Goal: Task Accomplishment & Management: Complete application form

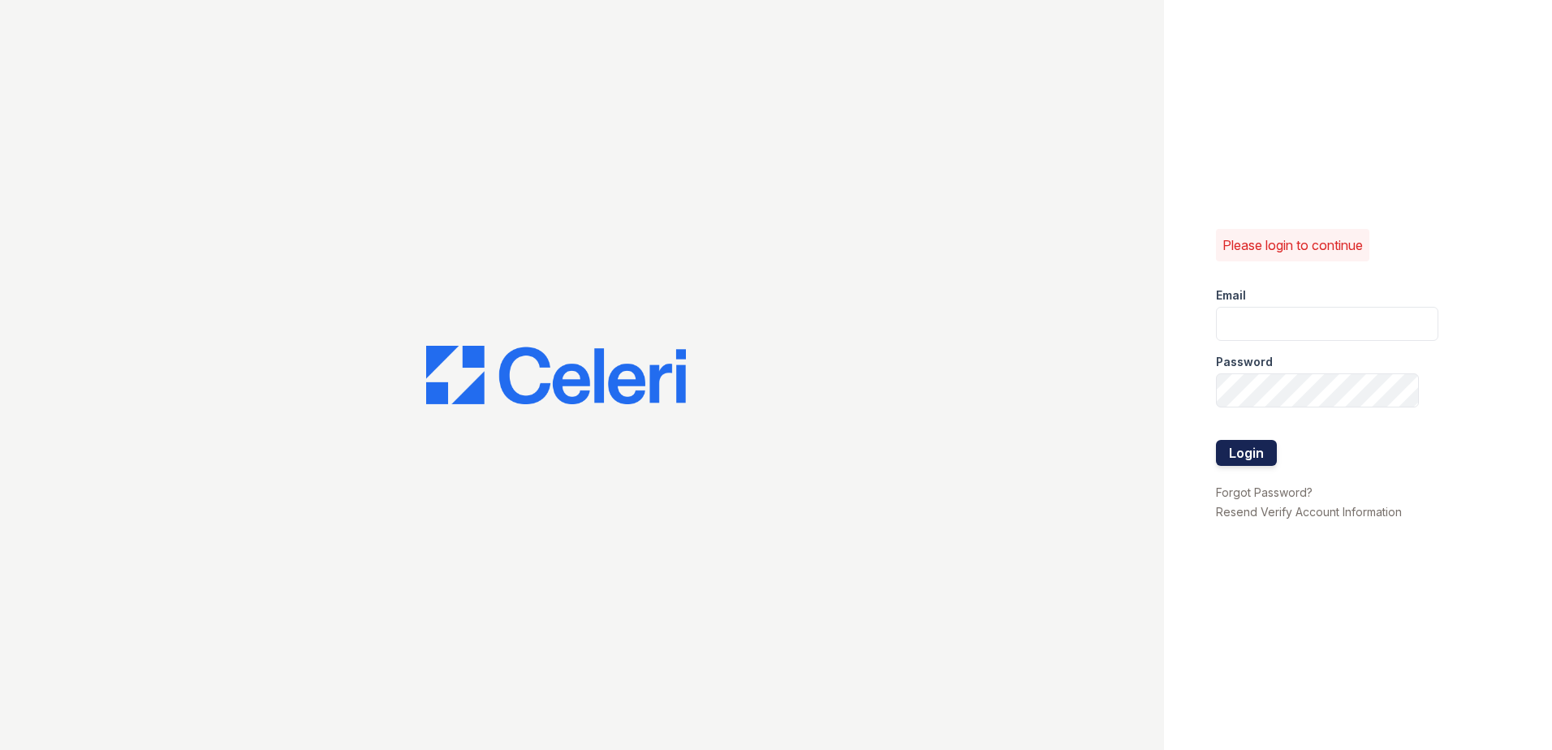
type input "[EMAIL_ADDRESS][DOMAIN_NAME]"
click at [1228, 459] on button "Login" at bounding box center [1246, 453] width 61 height 26
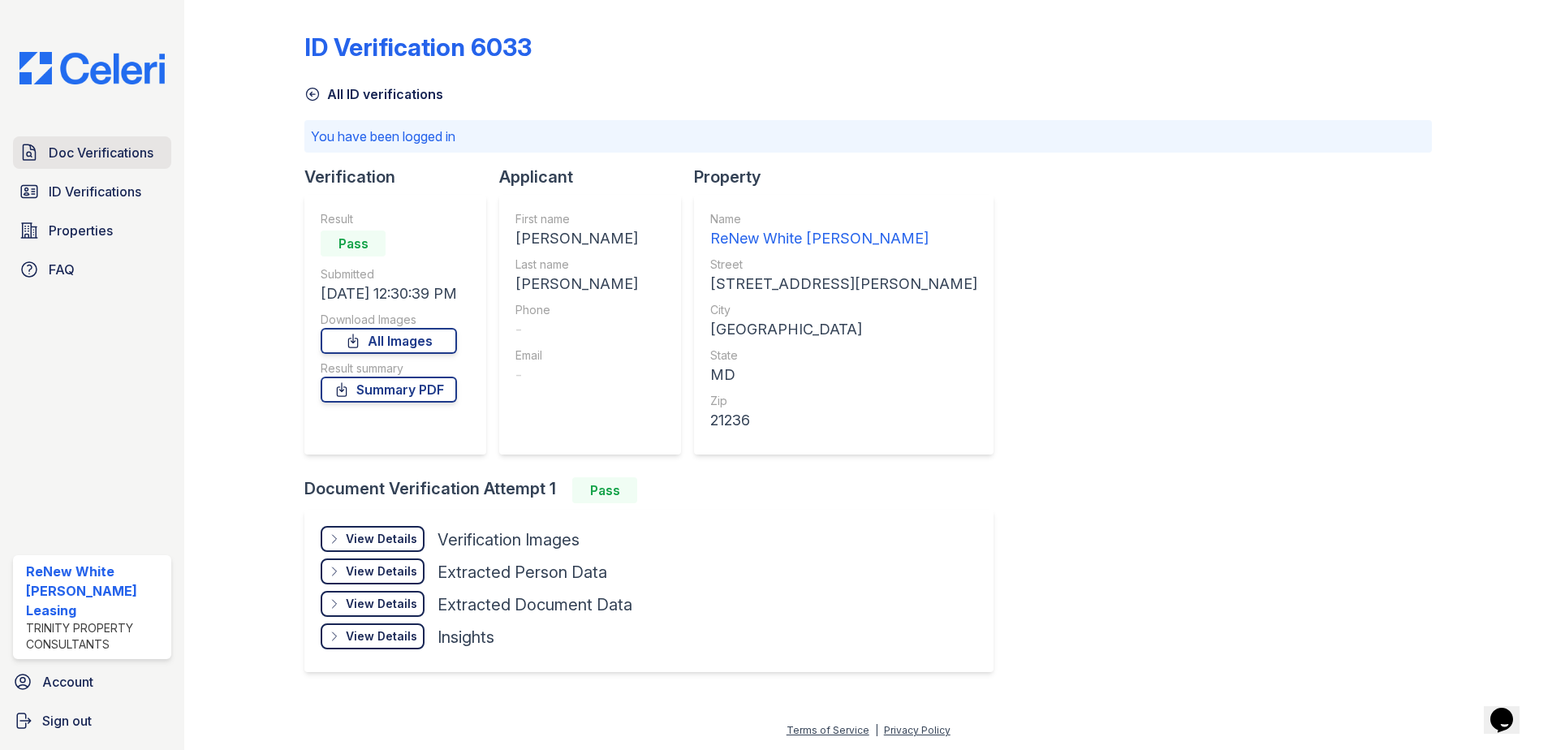
click at [125, 162] on span "Doc Verifications" at bounding box center [101, 152] width 105 height 19
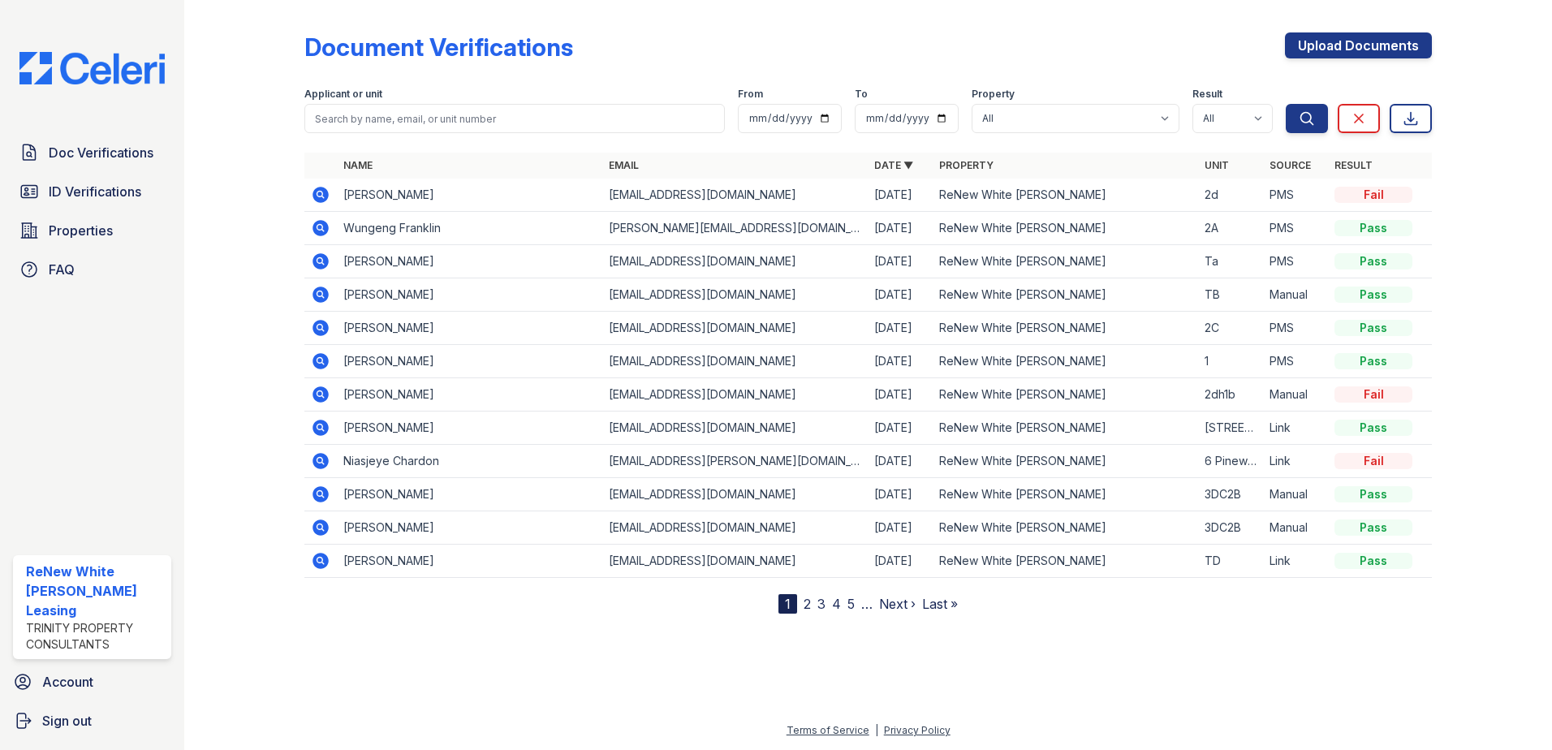
click at [321, 263] on icon at bounding box center [320, 261] width 19 height 19
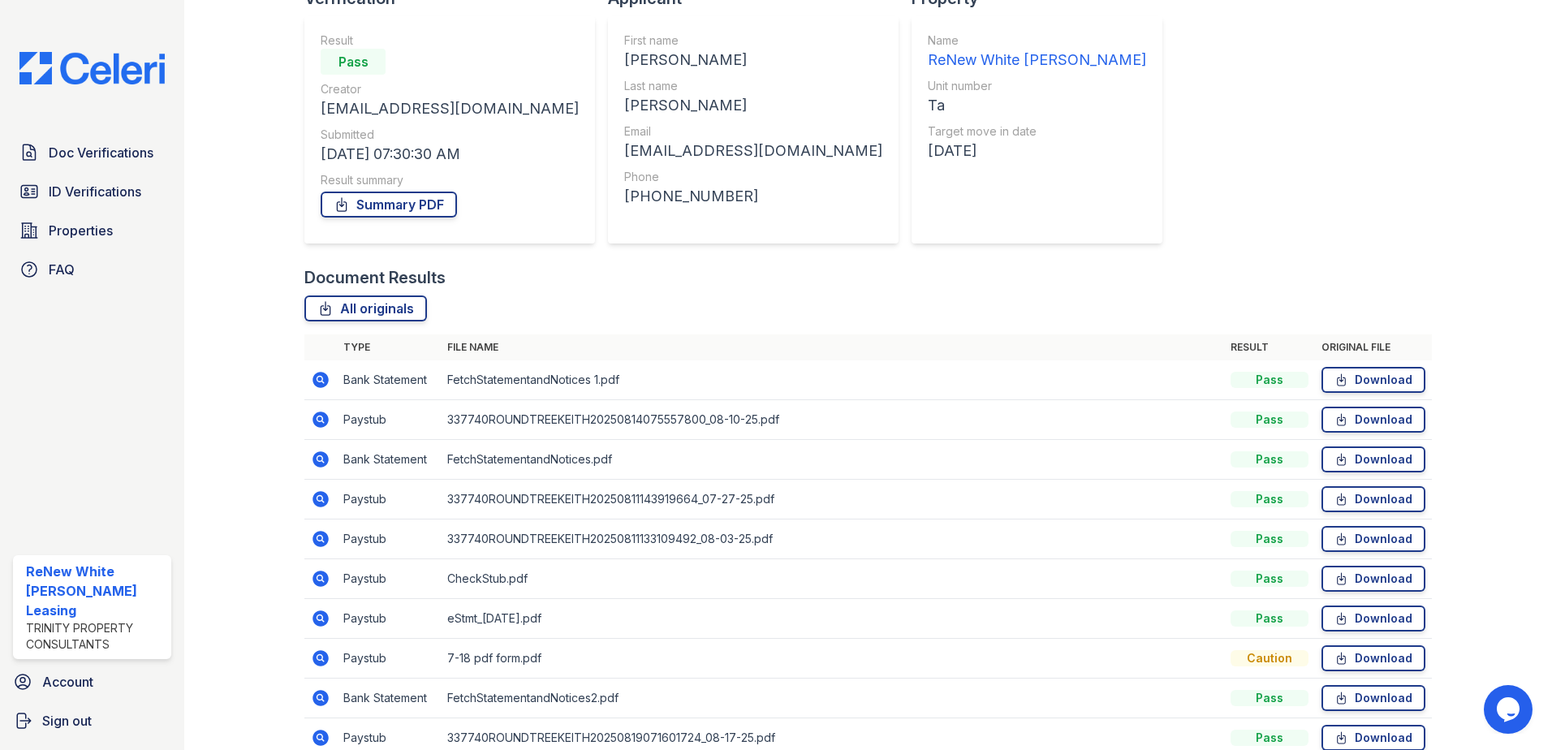
scroll to position [162, 0]
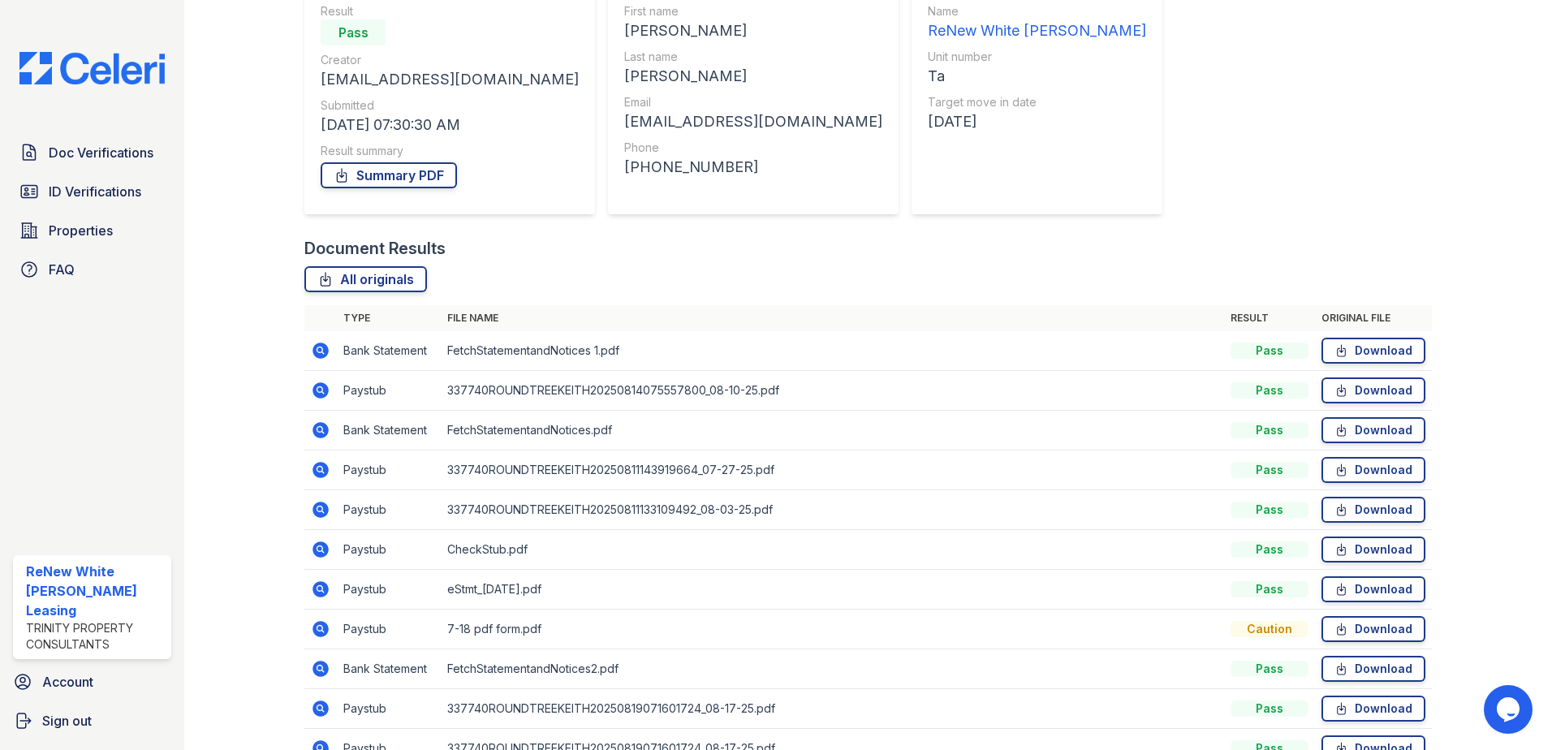
click at [320, 390] on icon at bounding box center [319, 389] width 4 height 4
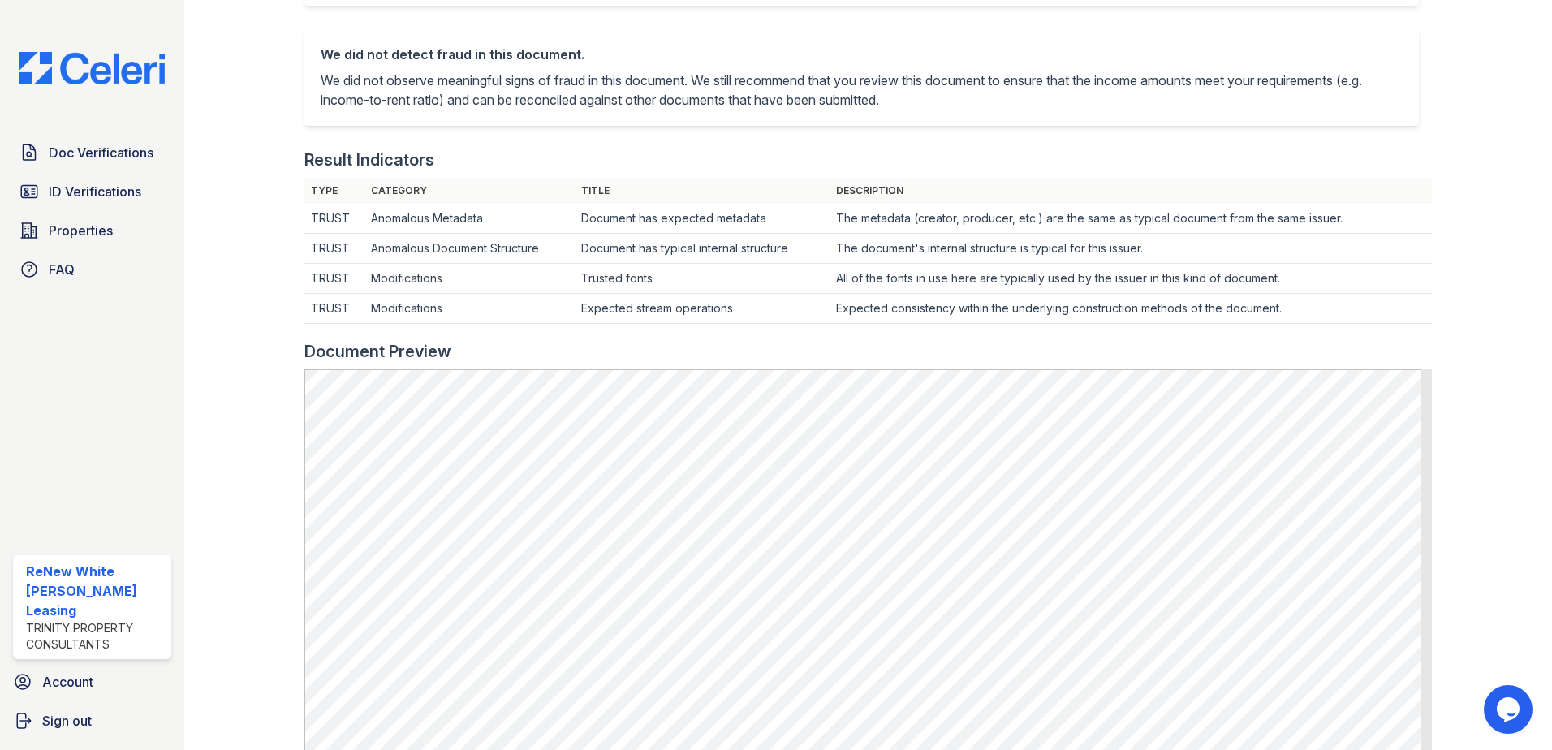
scroll to position [406, 0]
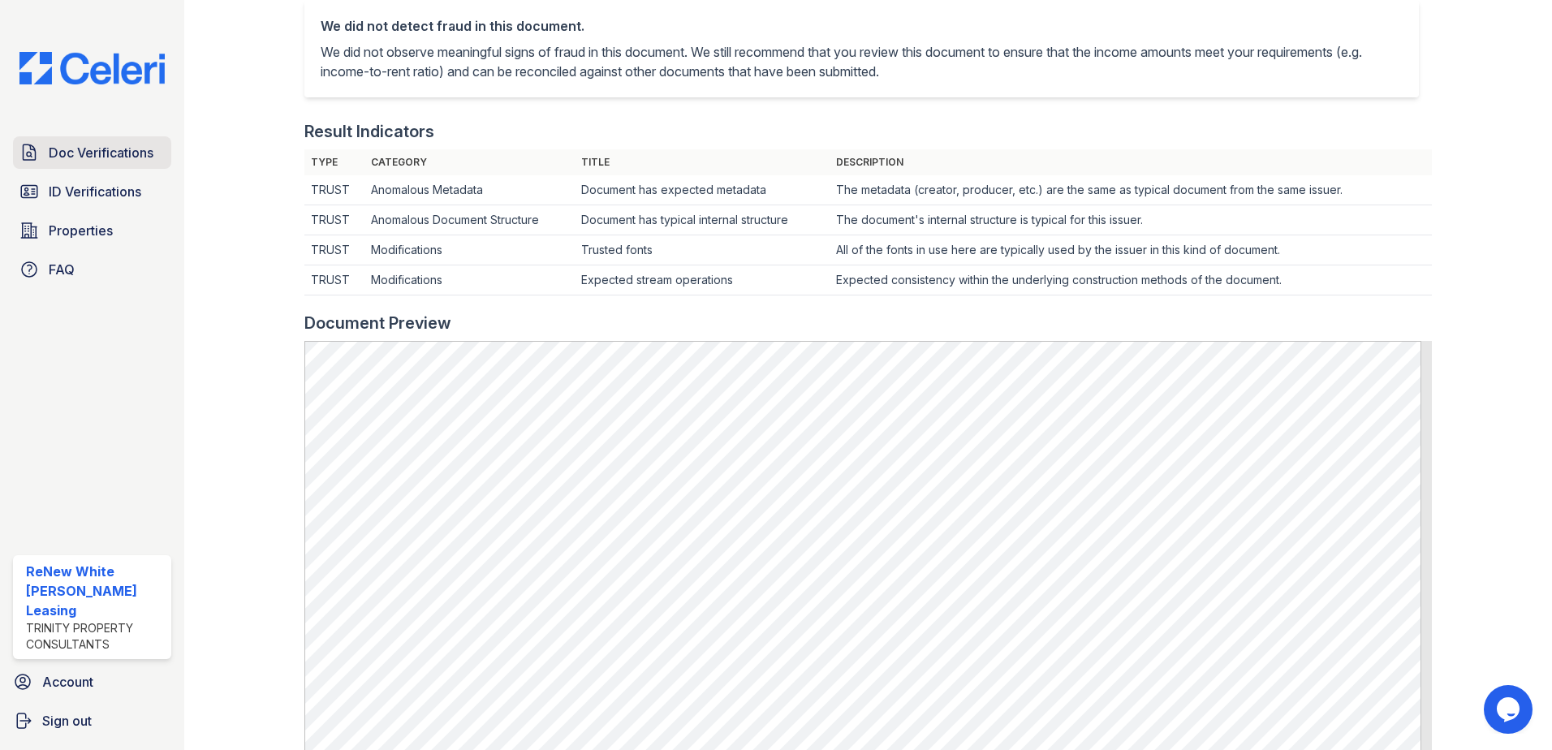
click at [68, 145] on span "Doc Verifications" at bounding box center [101, 152] width 105 height 19
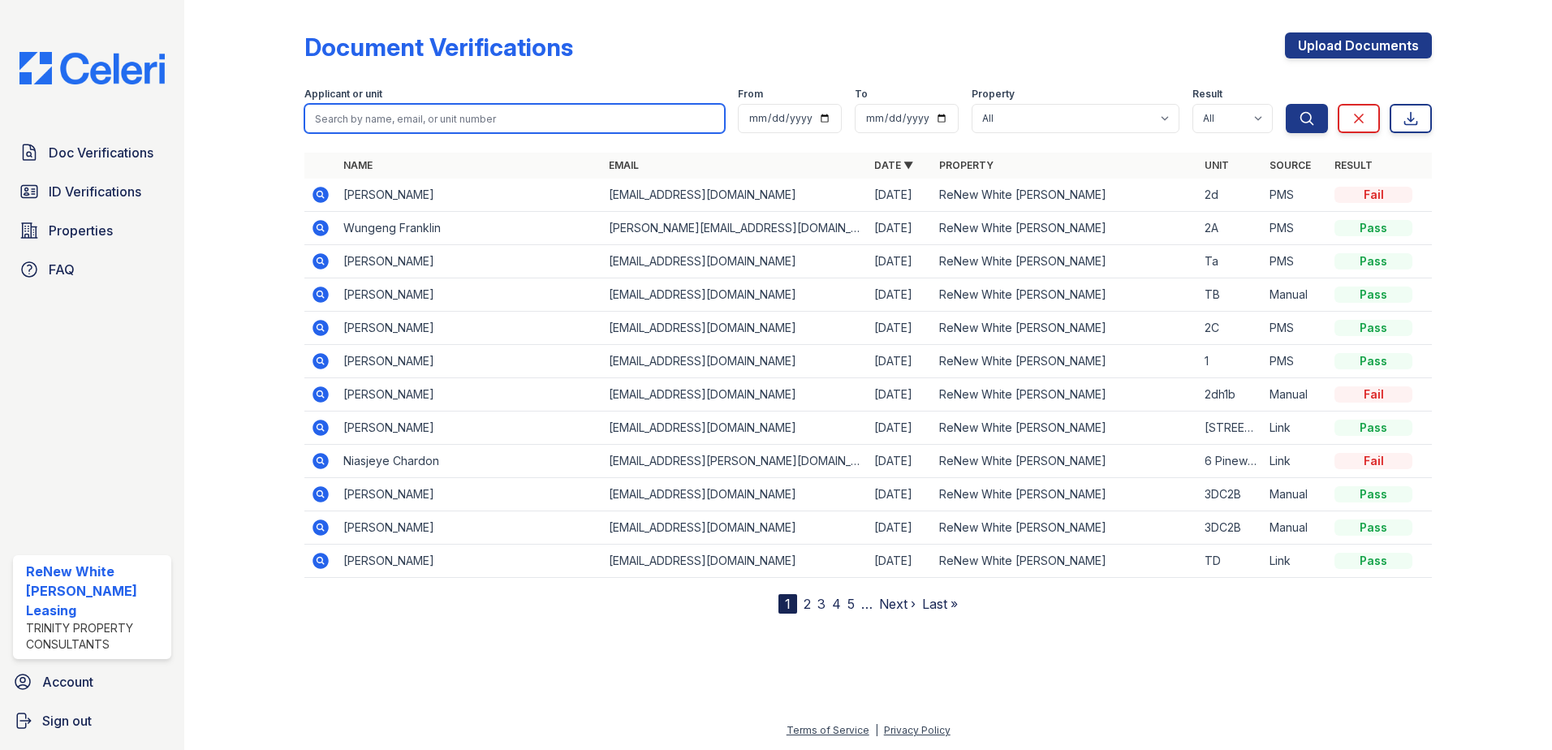
click at [468, 114] on input "search" at bounding box center [514, 118] width 421 height 29
type input "janet"
click at [1286, 104] on button "Search" at bounding box center [1307, 118] width 42 height 29
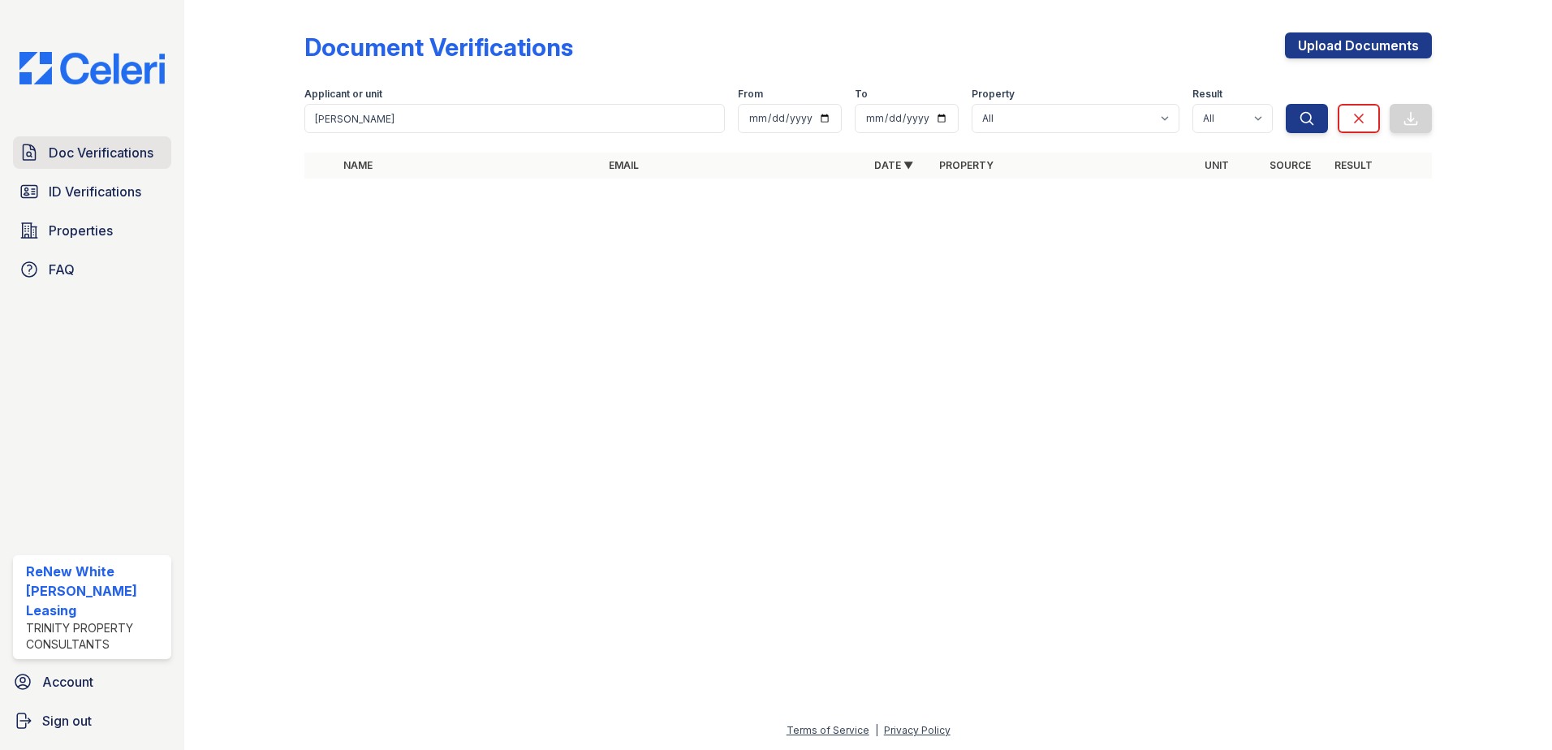
click at [133, 159] on span "Doc Verifications" at bounding box center [101, 152] width 105 height 19
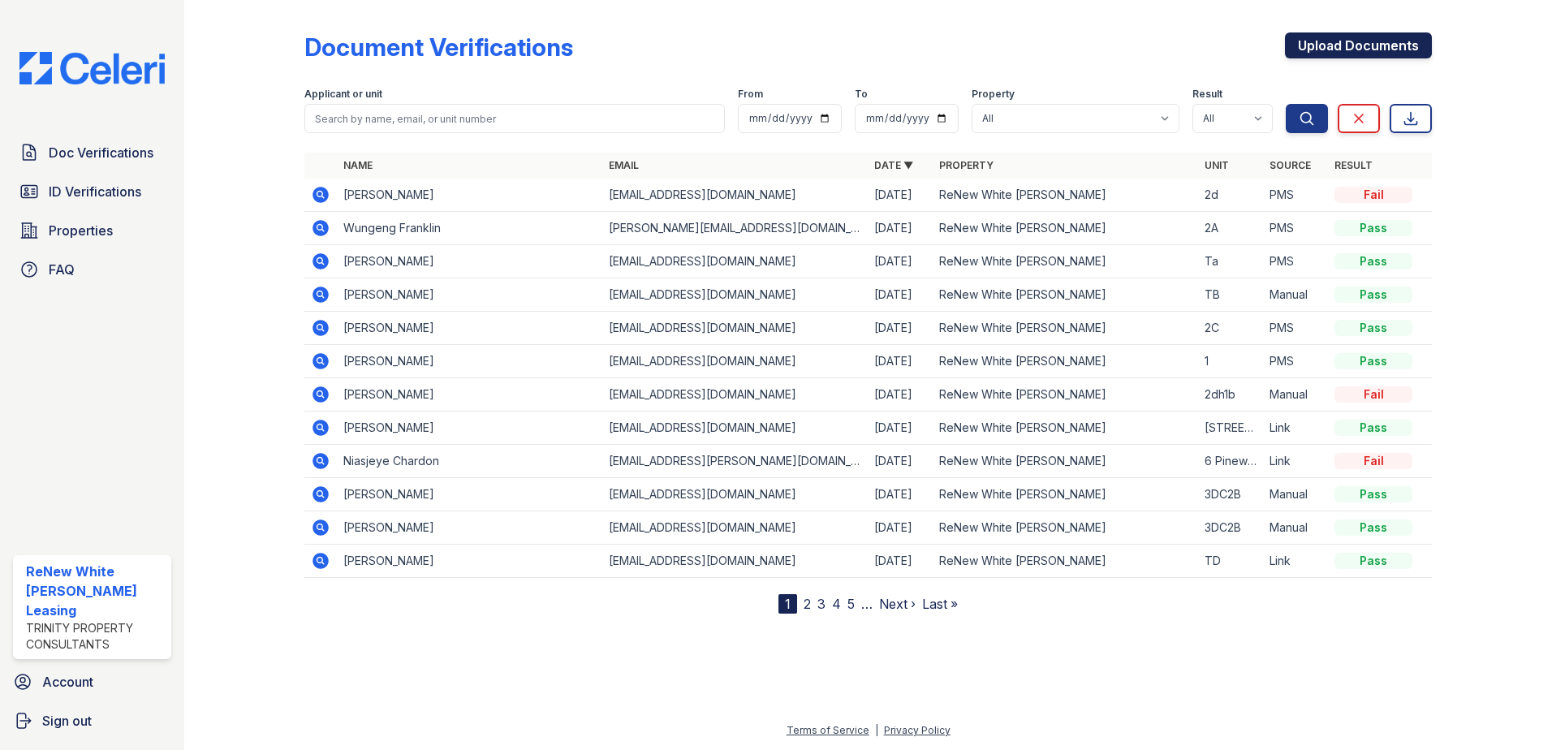
click at [1340, 51] on link "Upload Documents" at bounding box center [1358, 45] width 147 height 26
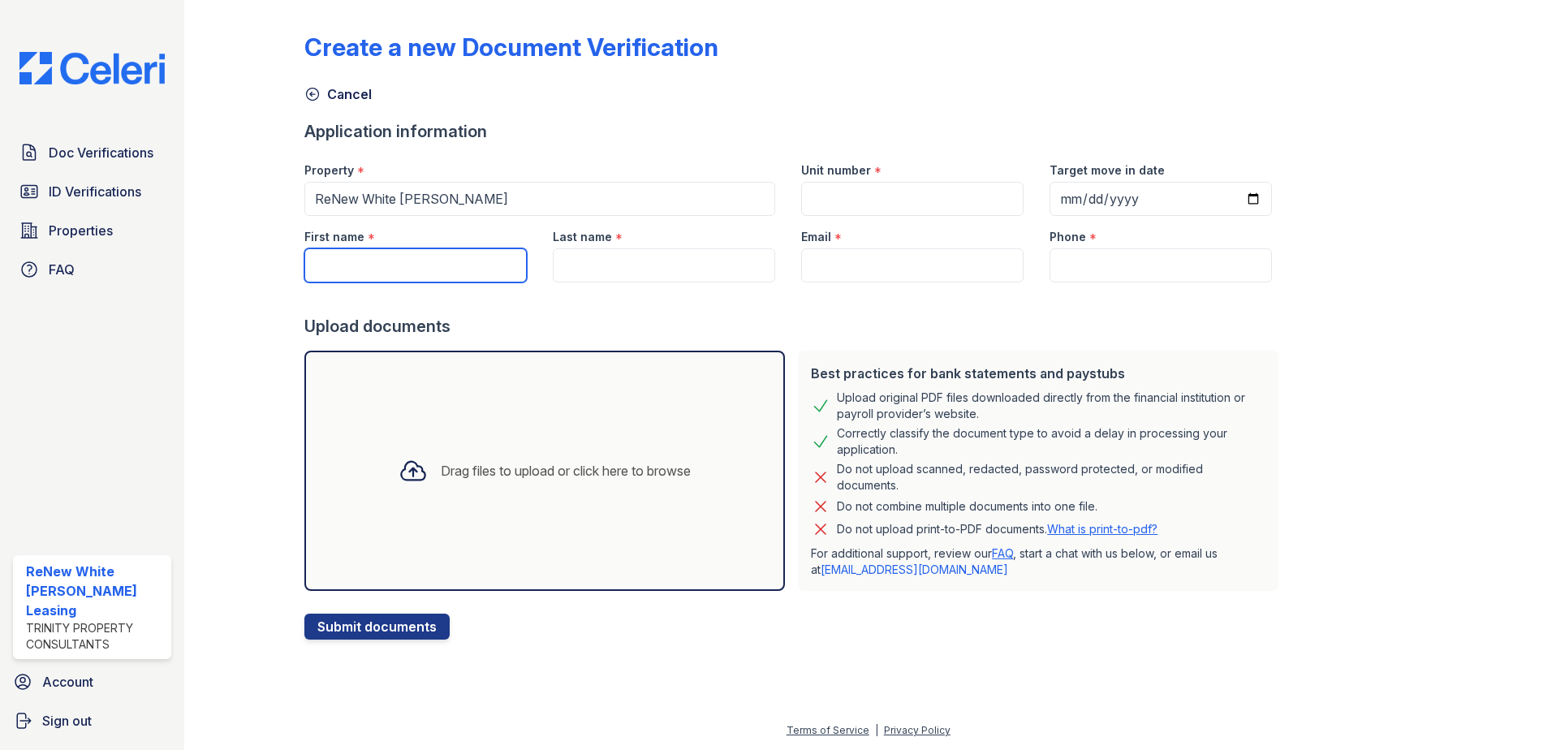
click at [415, 268] on input "First name" at bounding box center [415, 265] width 222 height 34
click at [844, 266] on input "Email" at bounding box center [912, 265] width 222 height 34
paste input "[EMAIL_ADDRESS][DOMAIN_NAME]"
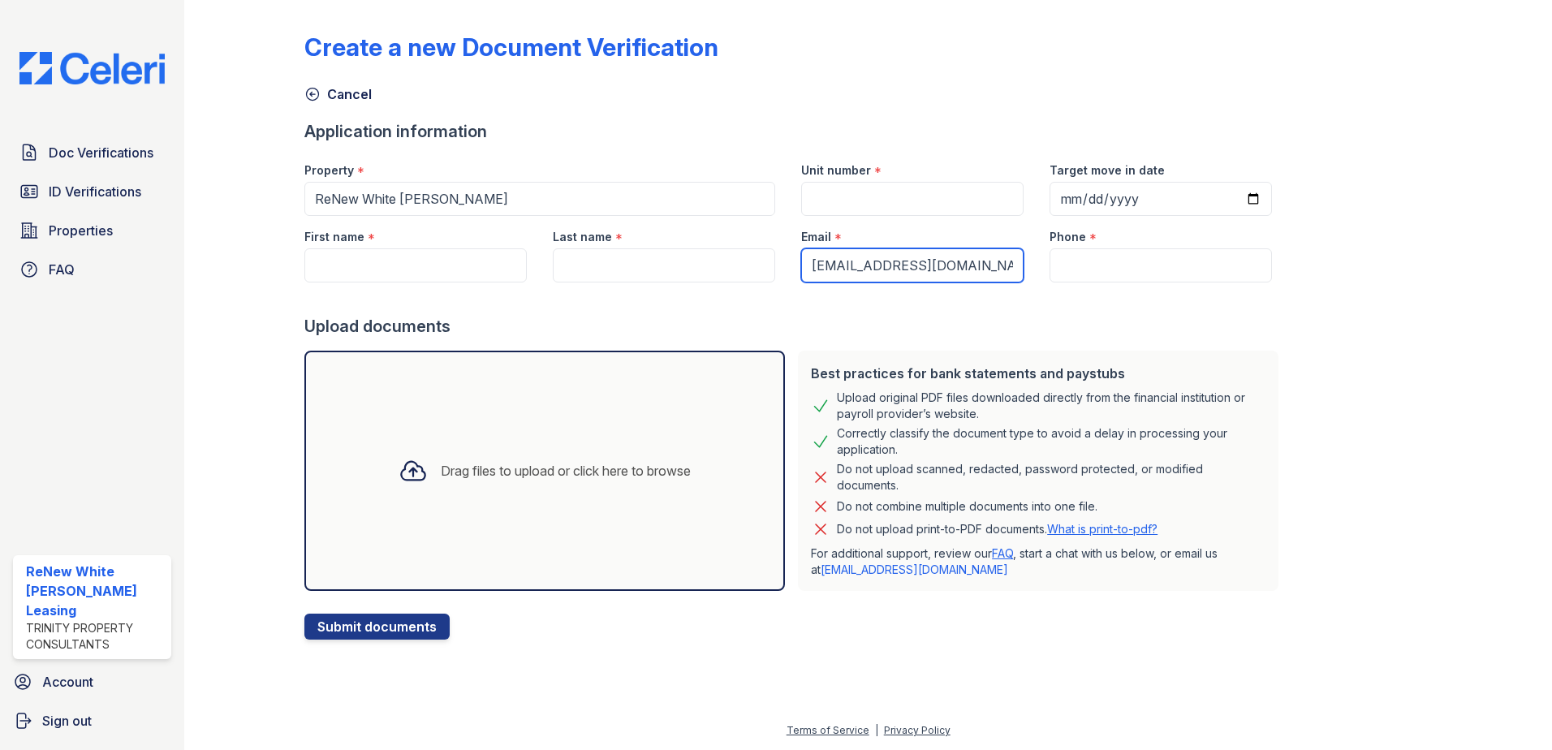
type input "[EMAIL_ADDRESS][DOMAIN_NAME]"
click at [580, 267] on input "Last name" at bounding box center [664, 265] width 222 height 34
click at [1074, 265] on input "Phone" at bounding box center [1161, 265] width 222 height 34
paste input "(410) 449-9804"
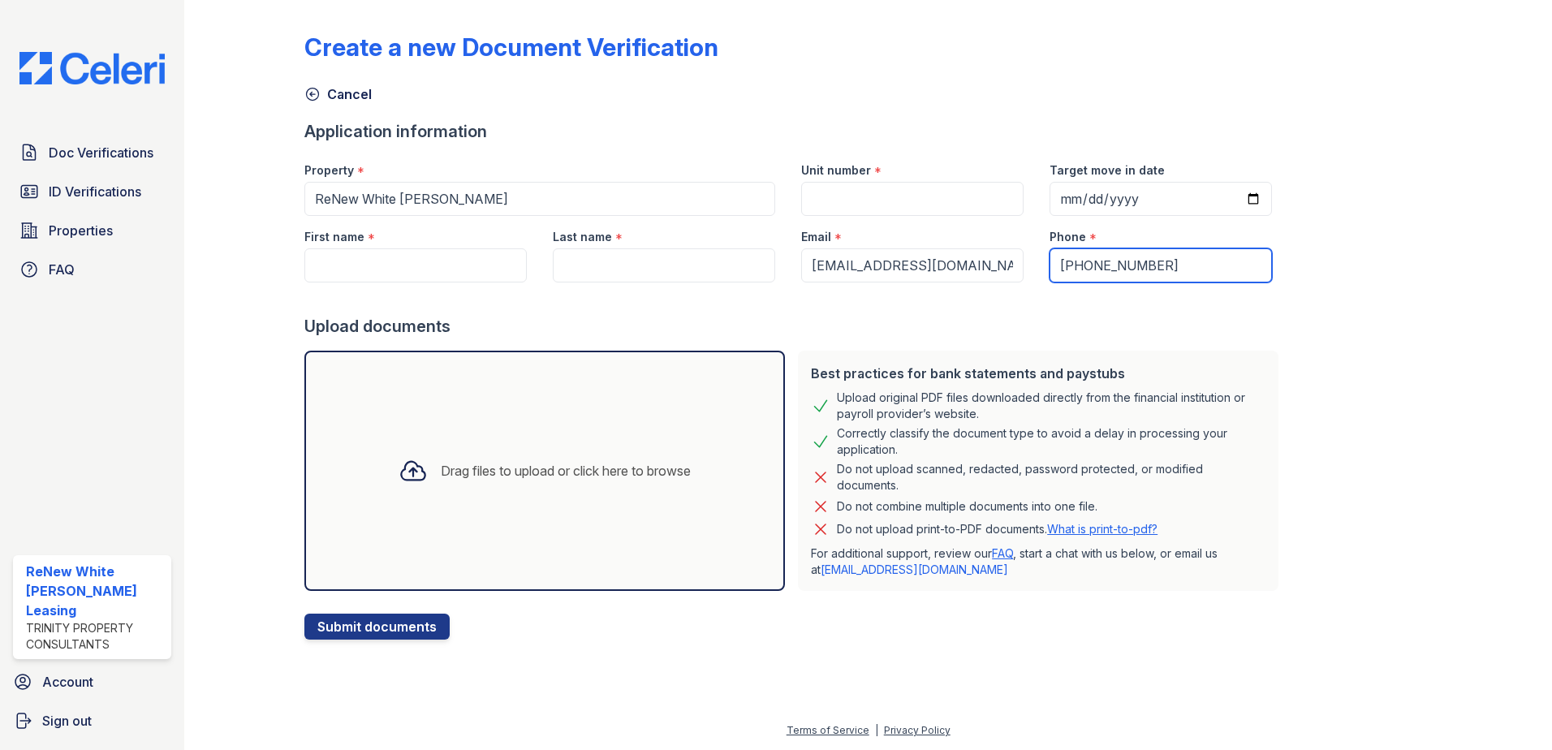
type input "(410) 449-9804"
click at [960, 200] on input "Unit number" at bounding box center [912, 199] width 222 height 34
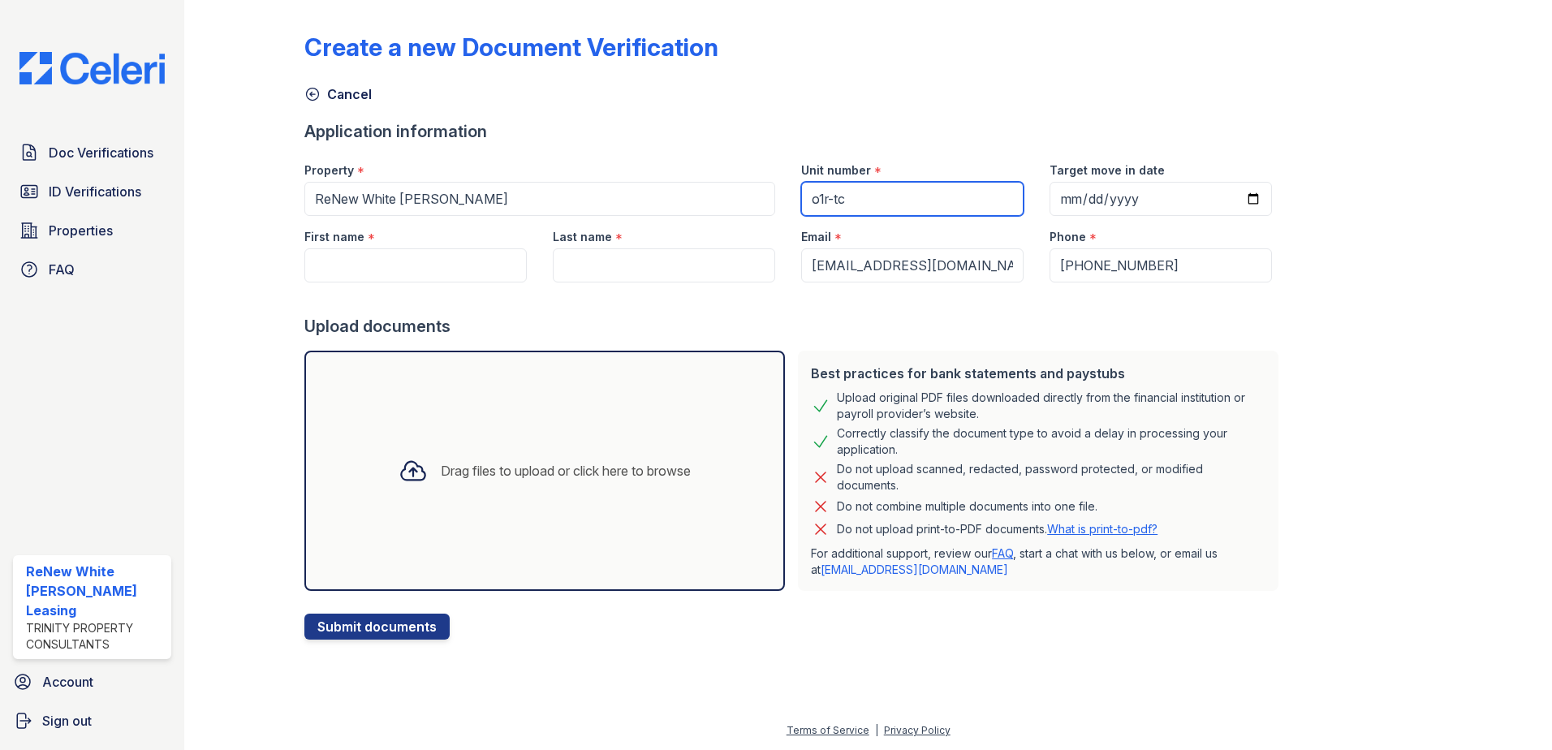
type input "o1r-tc"
click at [426, 271] on input "First name" at bounding box center [415, 265] width 222 height 34
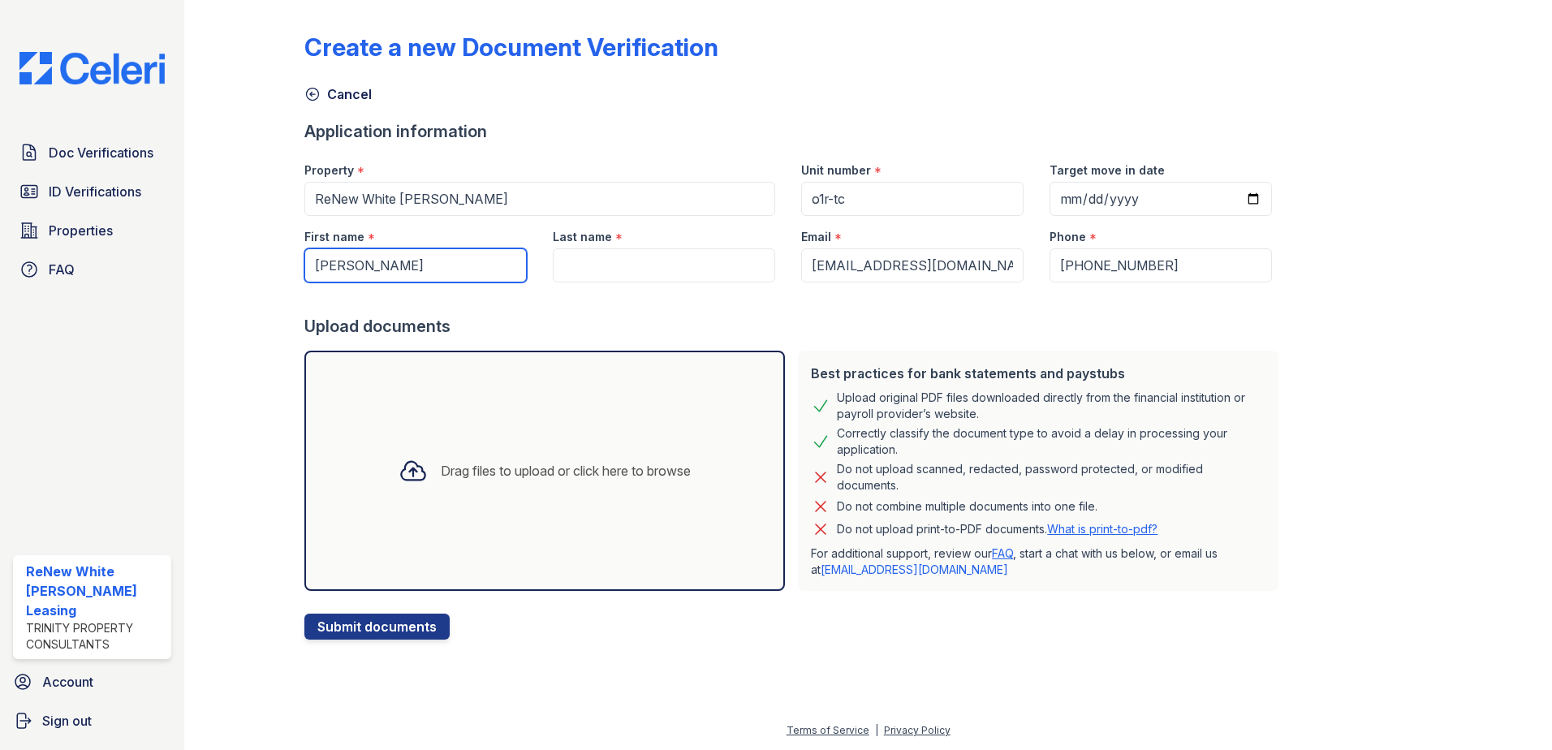
type input "janet"
click at [563, 266] on input "Last name" at bounding box center [664, 265] width 222 height 34
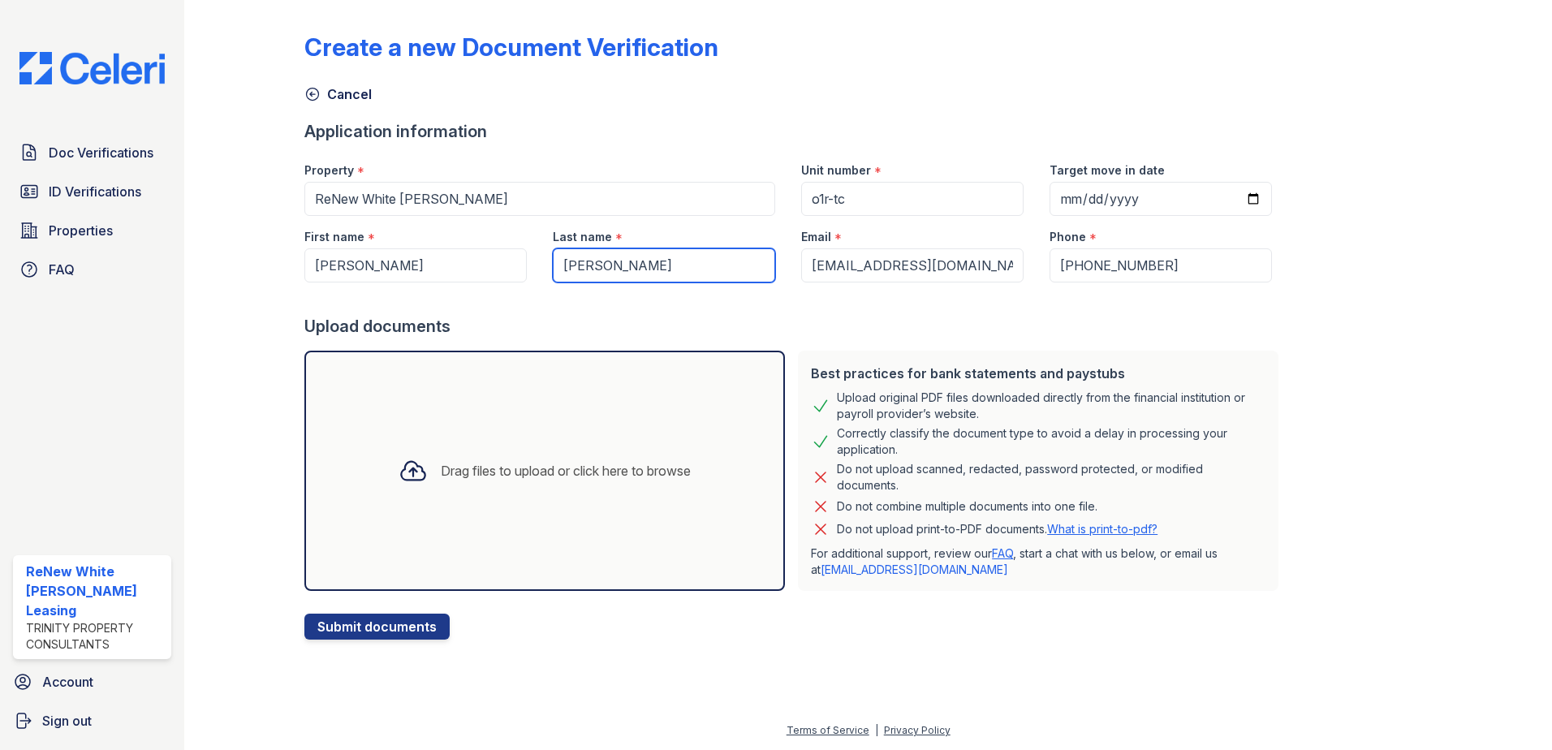
type input "wiliams"
click at [555, 478] on div "Drag files to upload or click here to browse" at bounding box center [566, 470] width 250 height 19
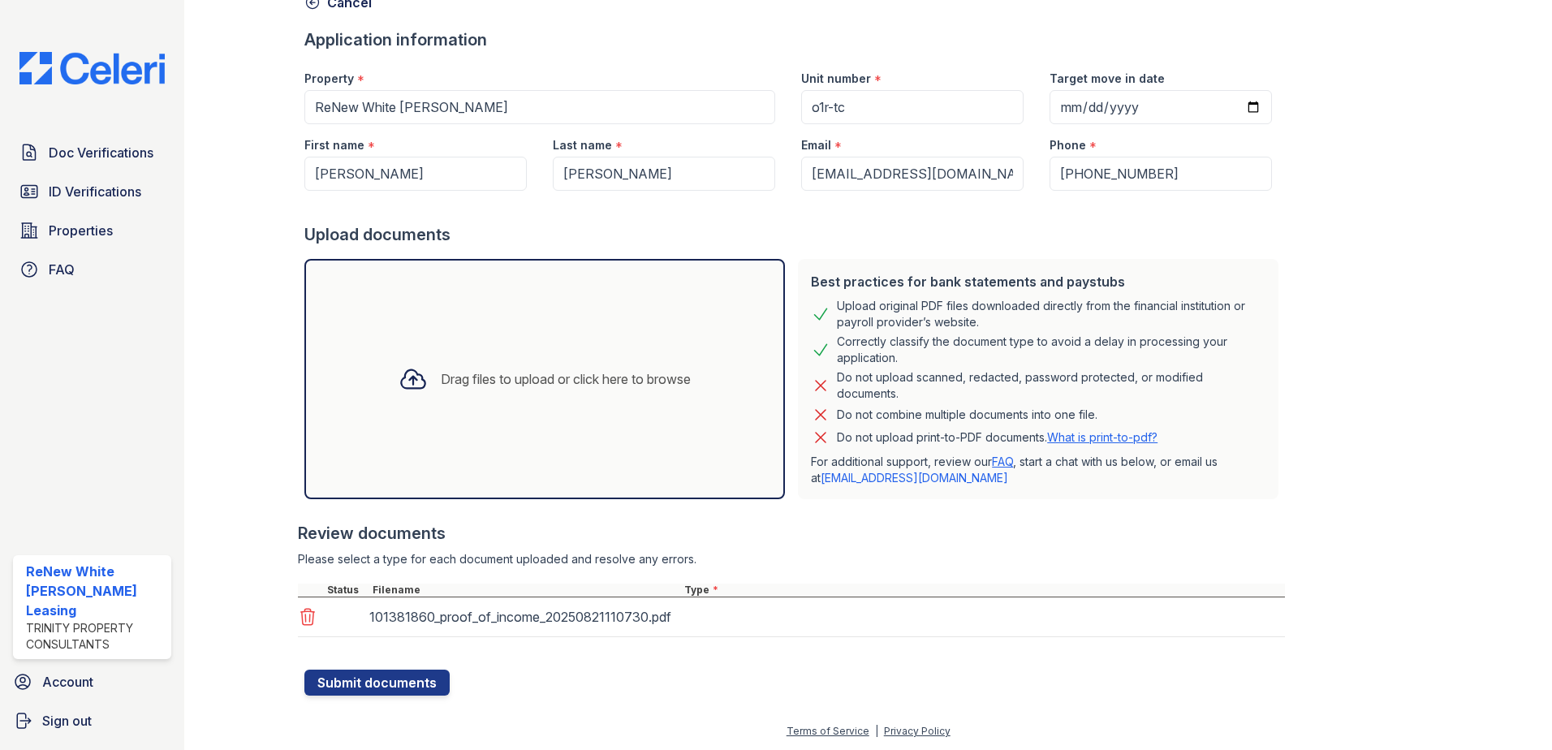
scroll to position [93, 0]
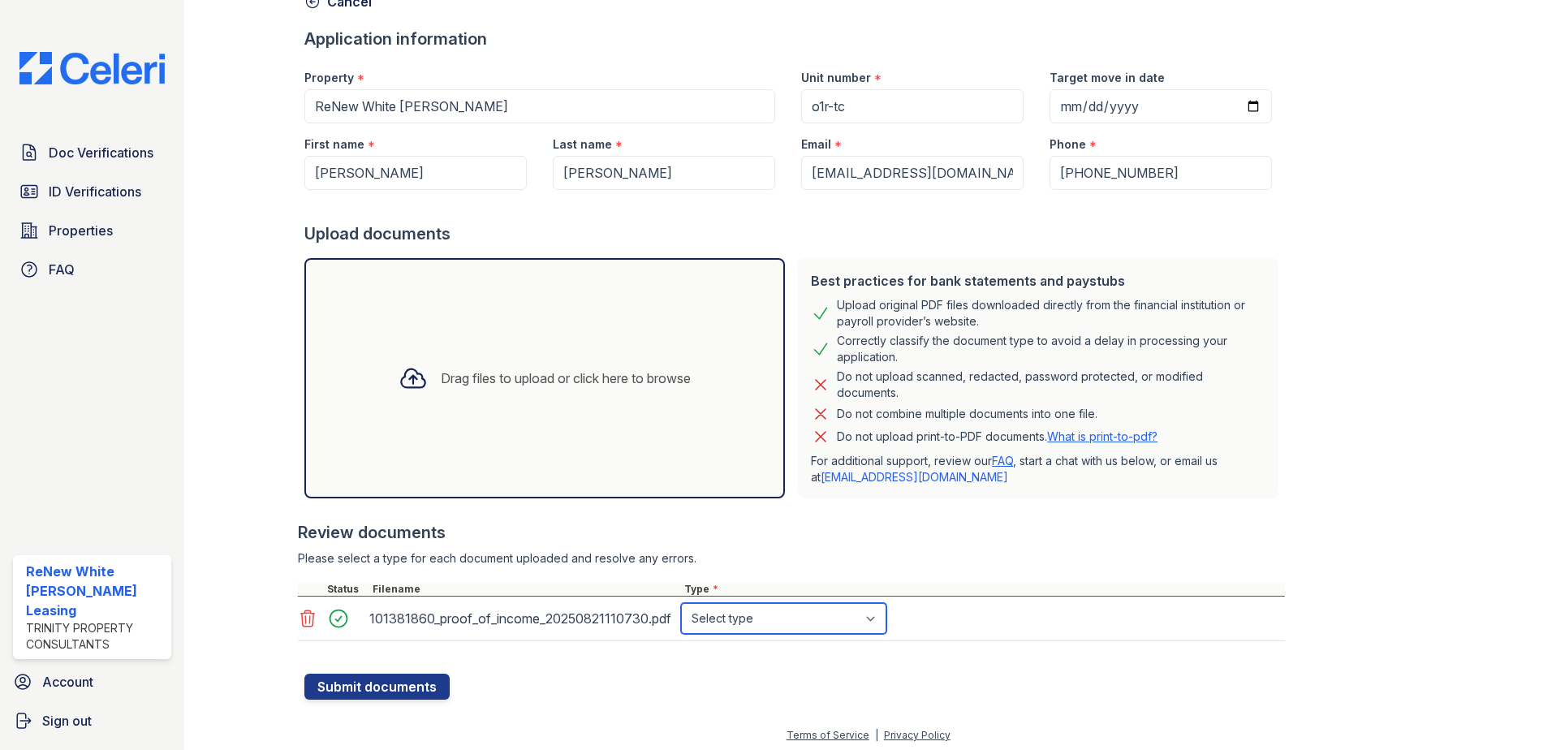
click at [782, 612] on select "Select type Paystub Bank Statement Offer Letter Tax Documents Benefit Award Let…" at bounding box center [783, 618] width 205 height 31
select select "paystub"
click at [681, 603] on select "Select type Paystub Bank Statement Offer Letter Tax Documents Benefit Award Let…" at bounding box center [783, 618] width 205 height 31
click at [365, 688] on button "Submit documents" at bounding box center [376, 687] width 145 height 26
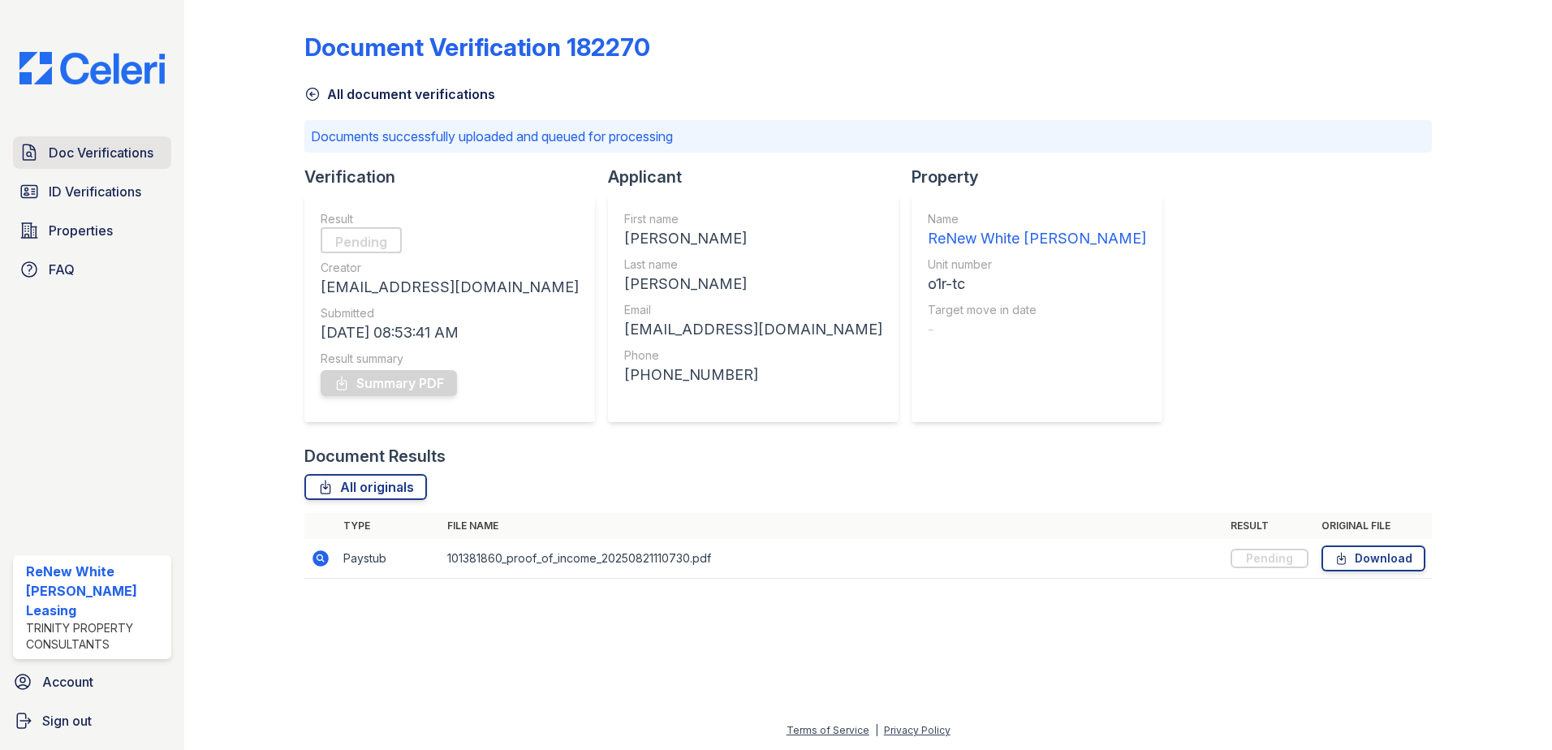
click at [63, 150] on span "Doc Verifications" at bounding box center [101, 152] width 105 height 19
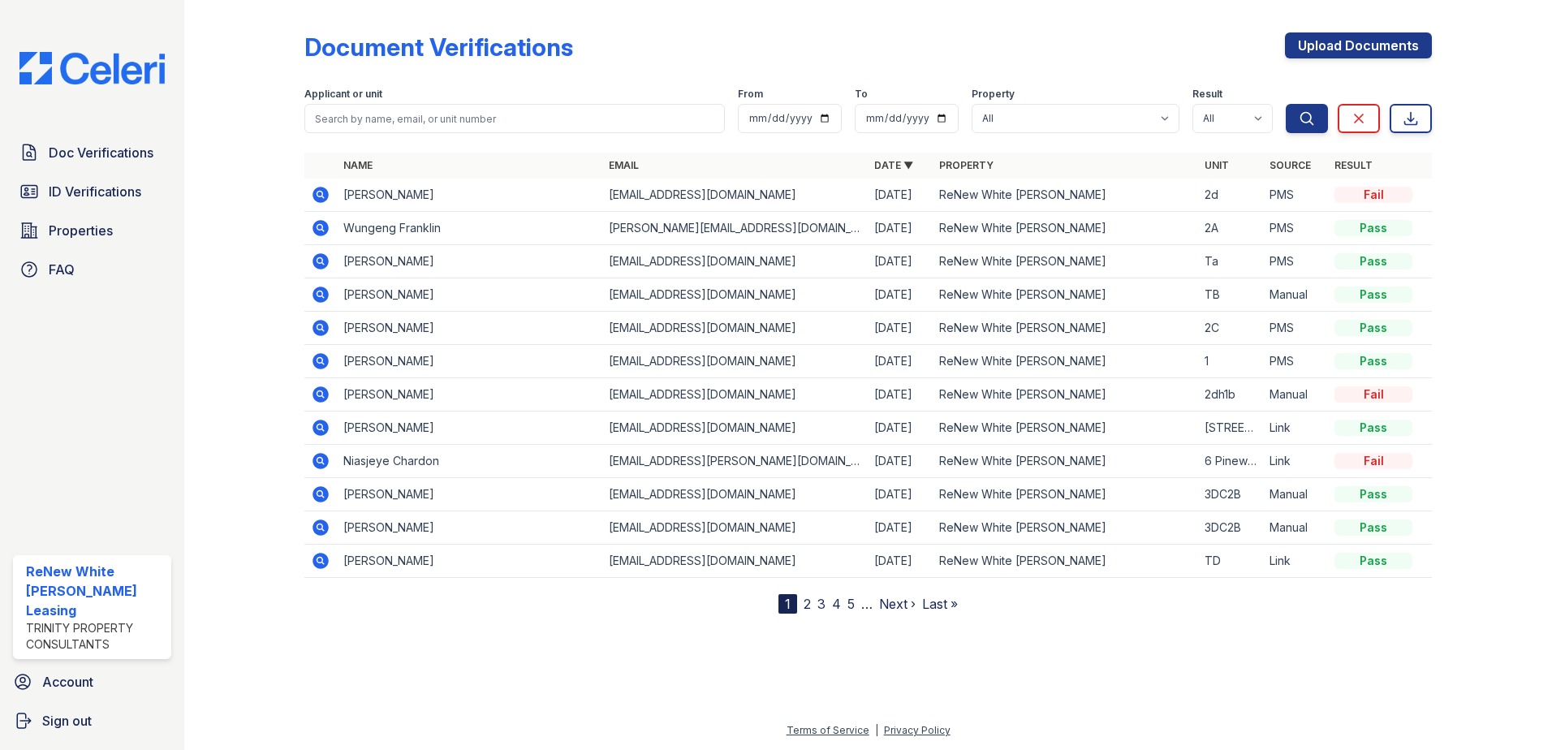
click at [319, 257] on icon at bounding box center [320, 261] width 19 height 19
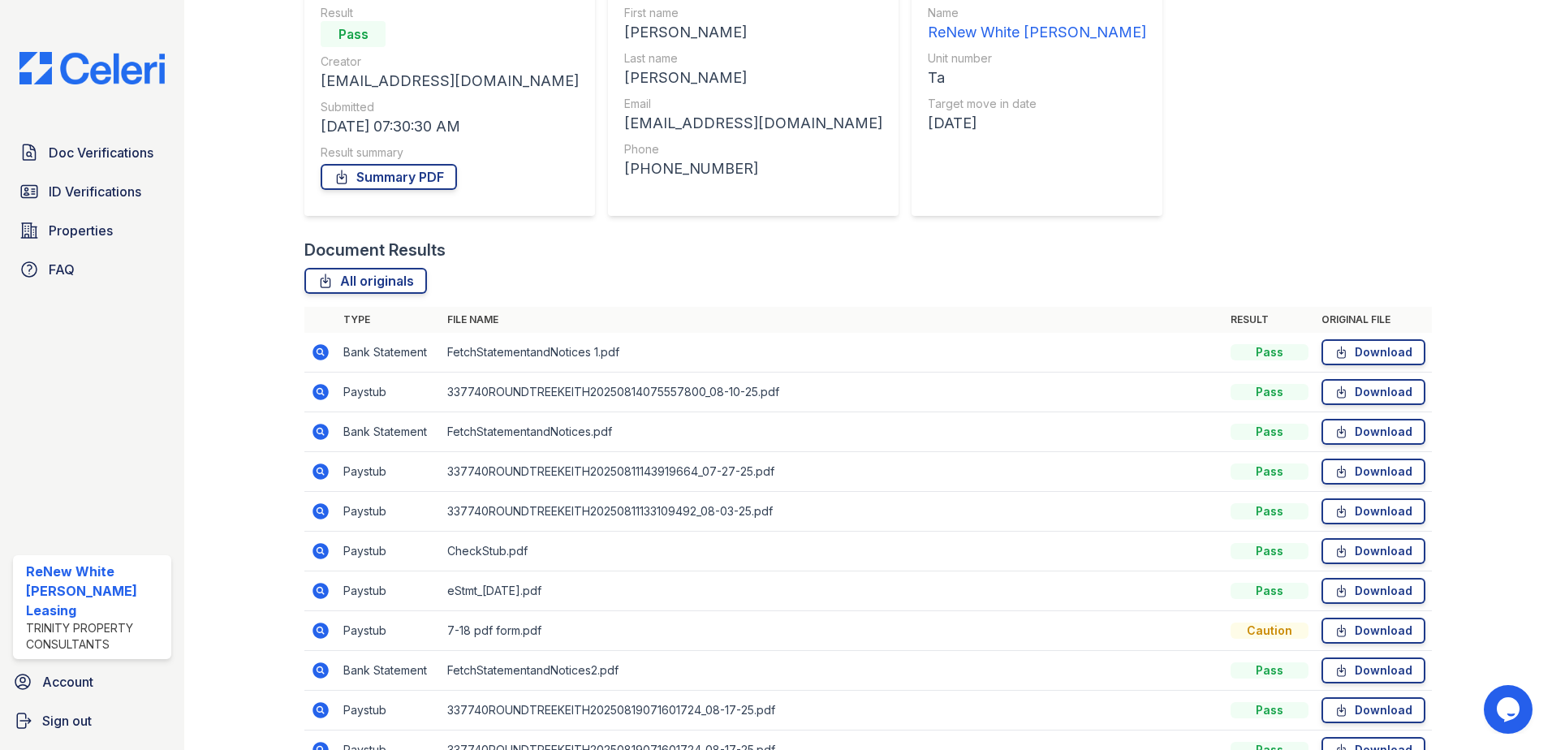
scroll to position [162, 0]
click at [317, 550] on icon at bounding box center [320, 549] width 19 height 19
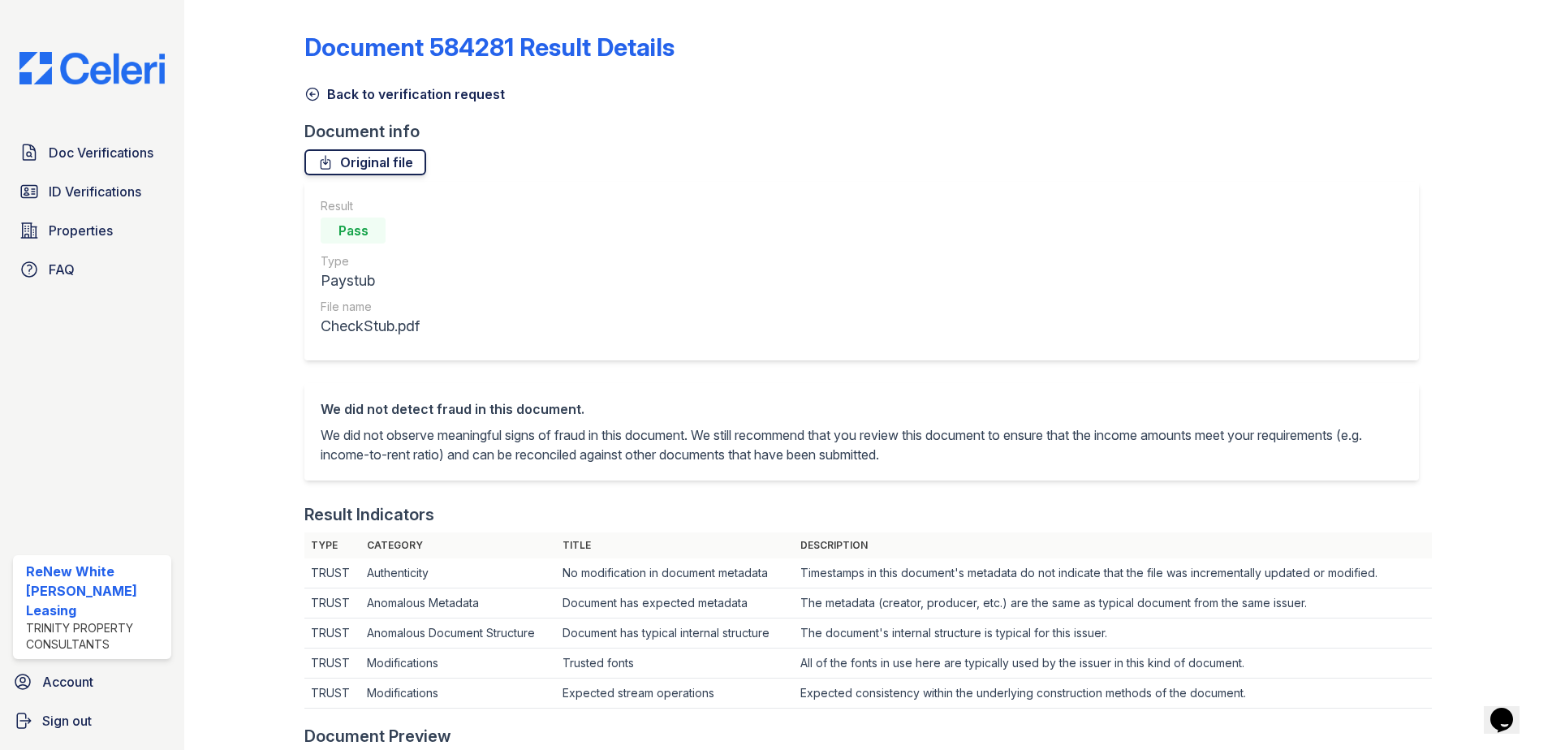
click at [358, 164] on link "Original file" at bounding box center [365, 162] width 122 height 26
click at [362, 167] on link "Original file" at bounding box center [365, 162] width 122 height 26
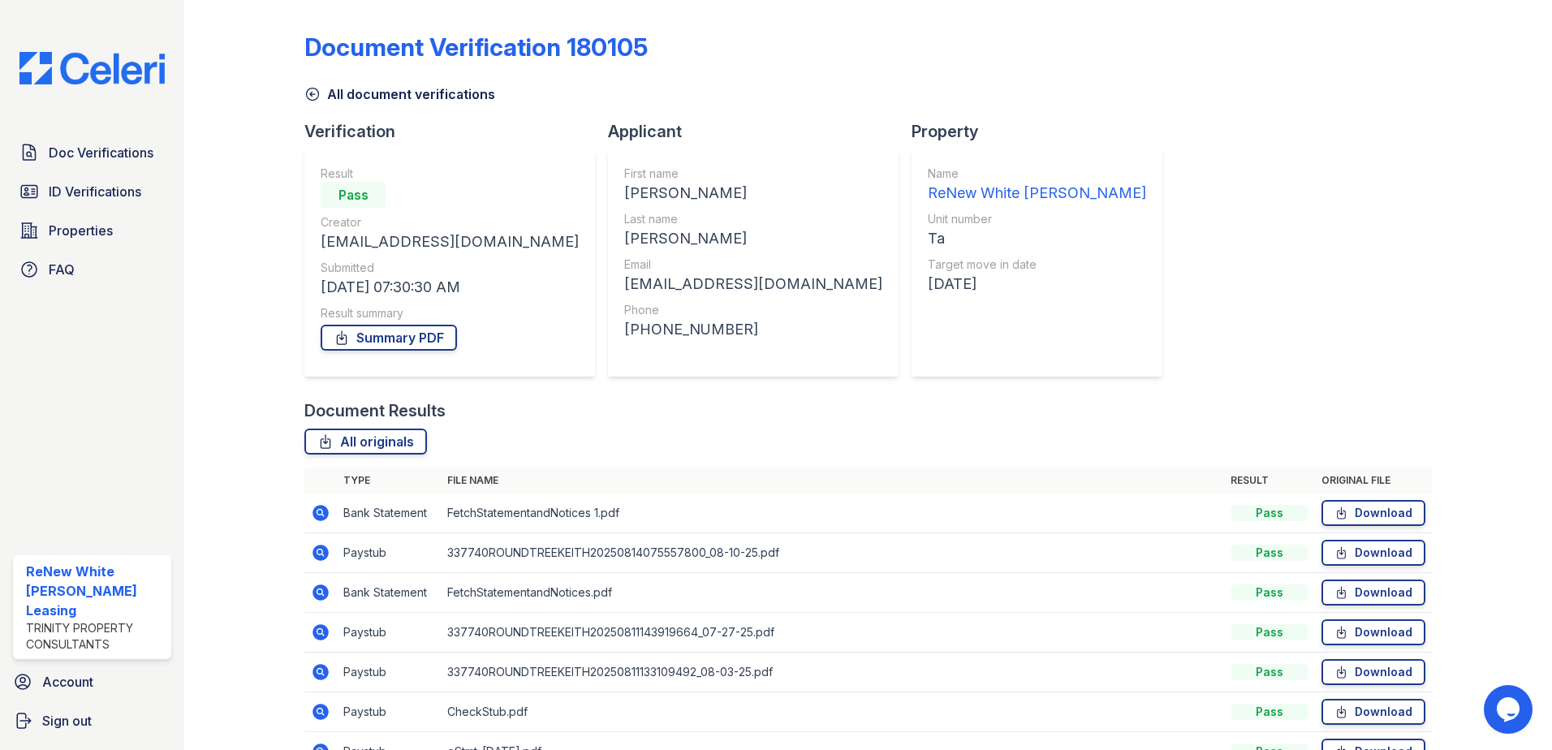
click at [421, 322] on div "Summary PDF" at bounding box center [450, 337] width 258 height 32
click at [404, 340] on link "Summary PDF" at bounding box center [389, 338] width 136 height 26
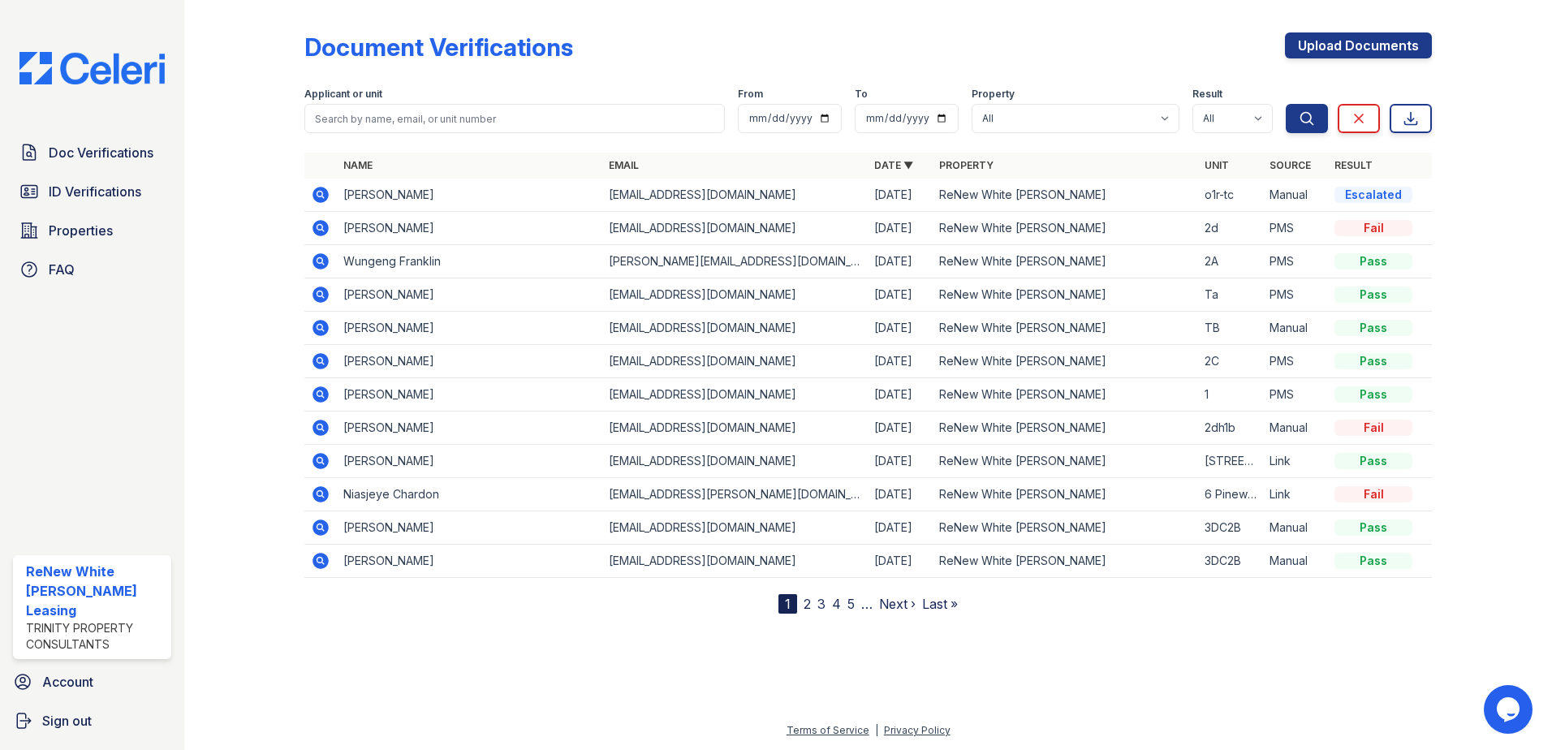
click at [325, 301] on icon at bounding box center [321, 295] width 16 height 16
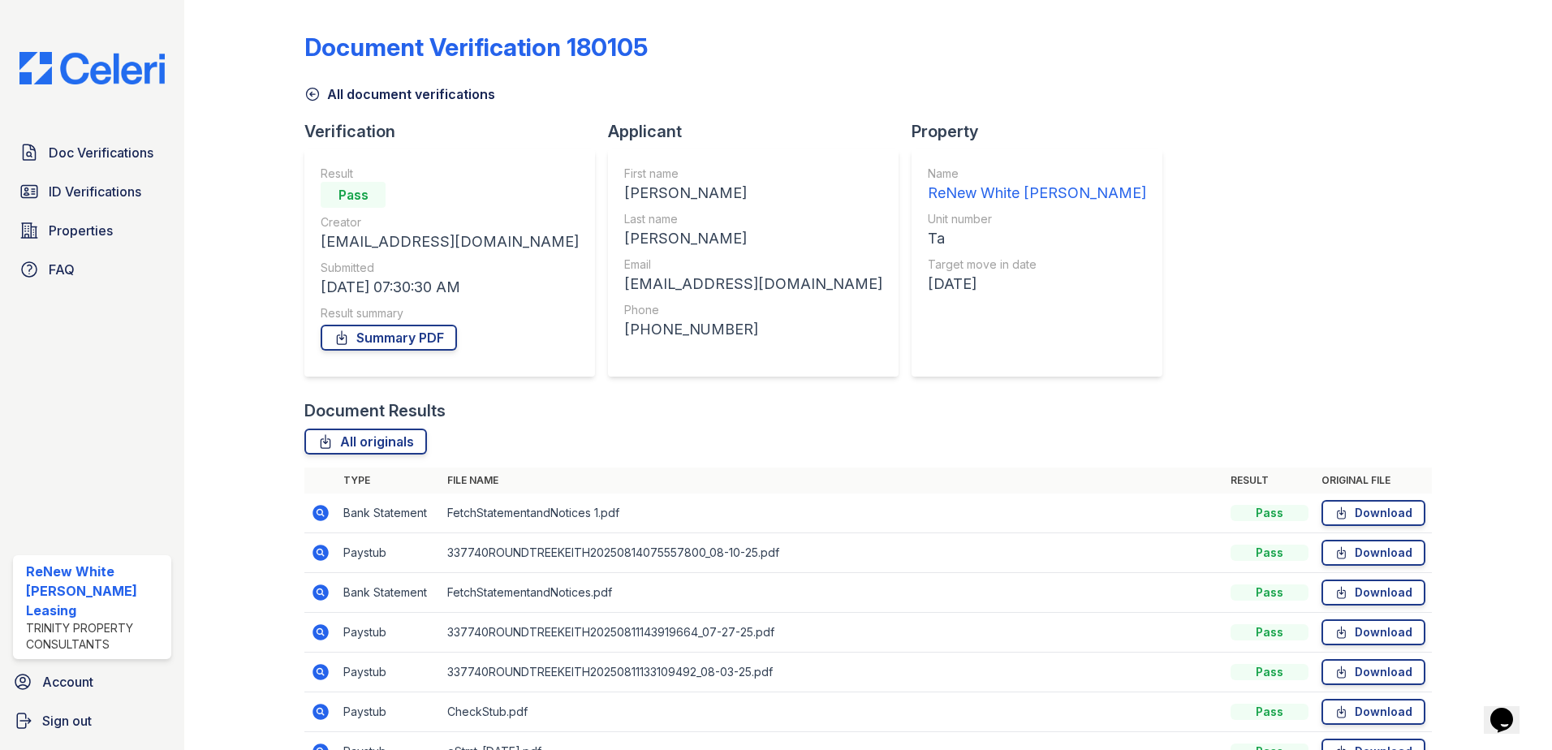
click at [318, 546] on icon at bounding box center [321, 553] width 16 height 16
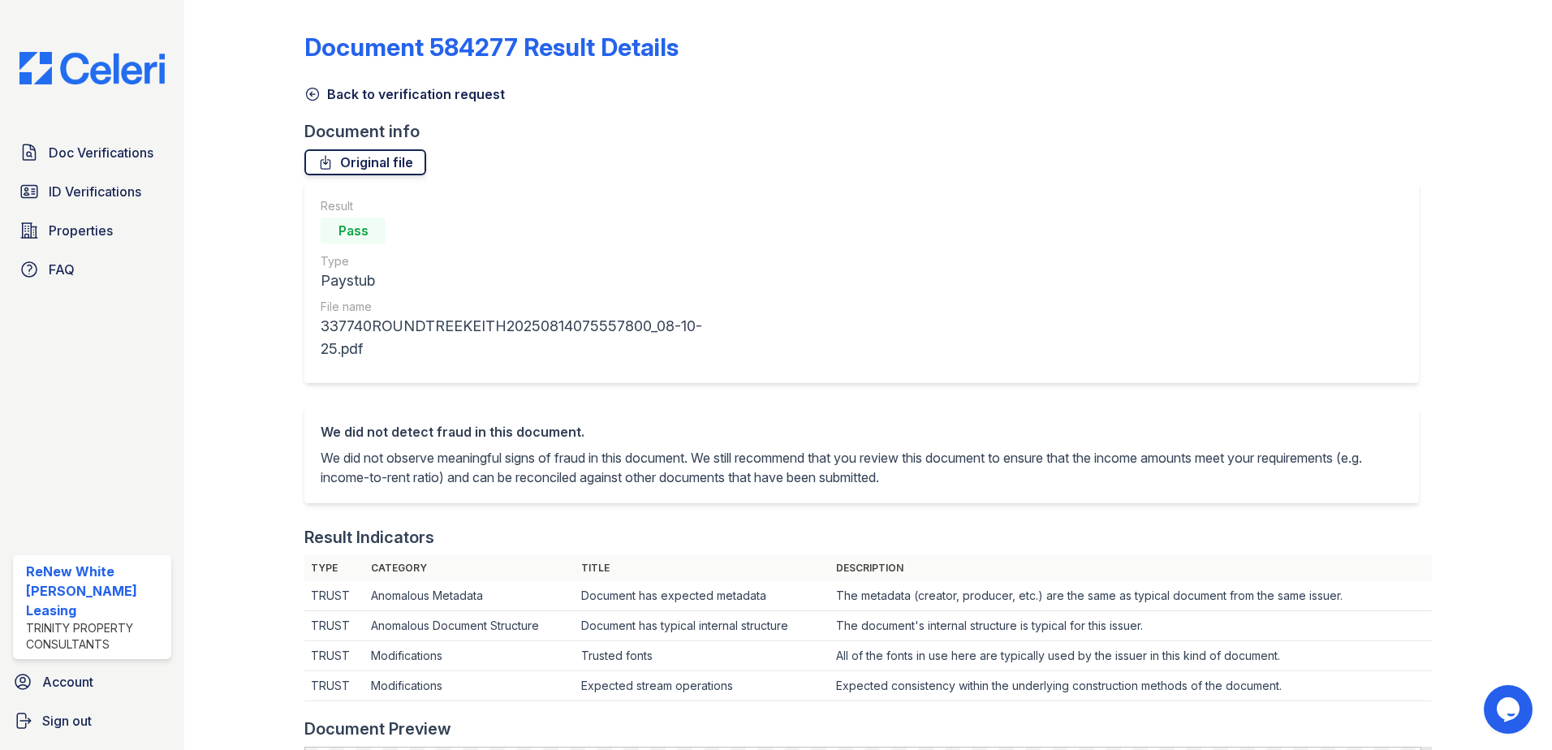
click at [360, 167] on link "Original file" at bounding box center [365, 162] width 122 height 26
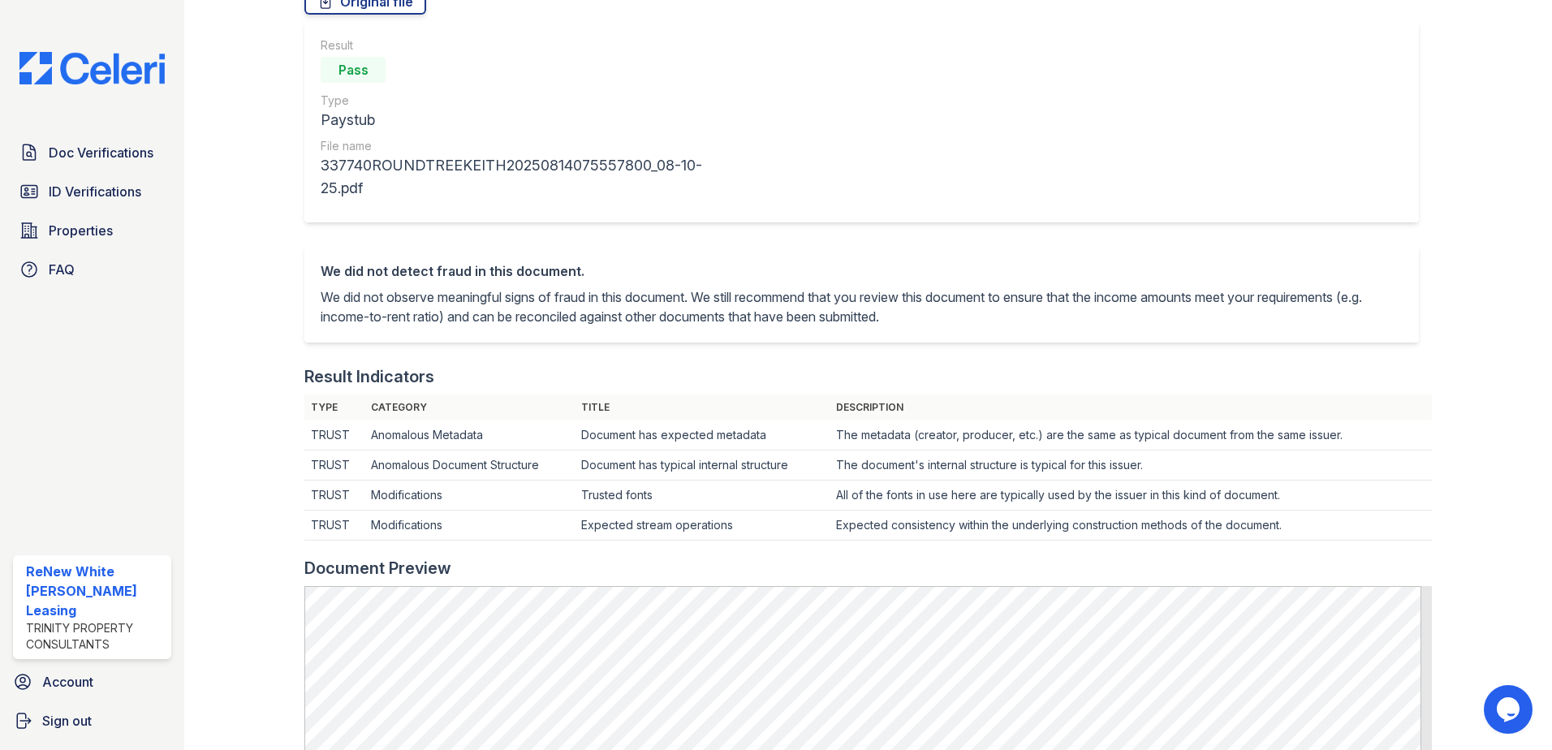
scroll to position [162, 0]
click at [330, 8] on link "Original file" at bounding box center [365, 0] width 122 height 26
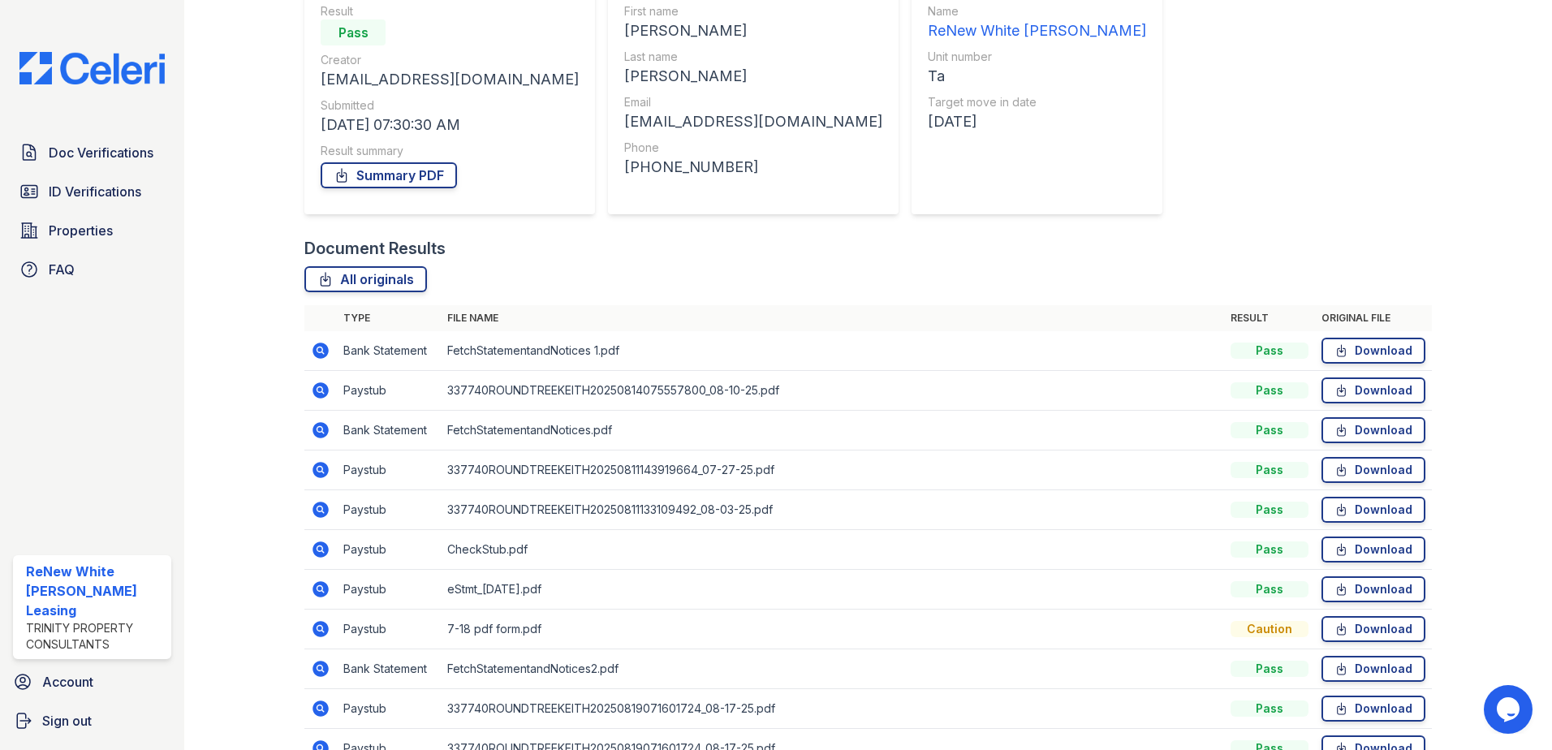
click at [319, 472] on icon at bounding box center [320, 469] width 19 height 19
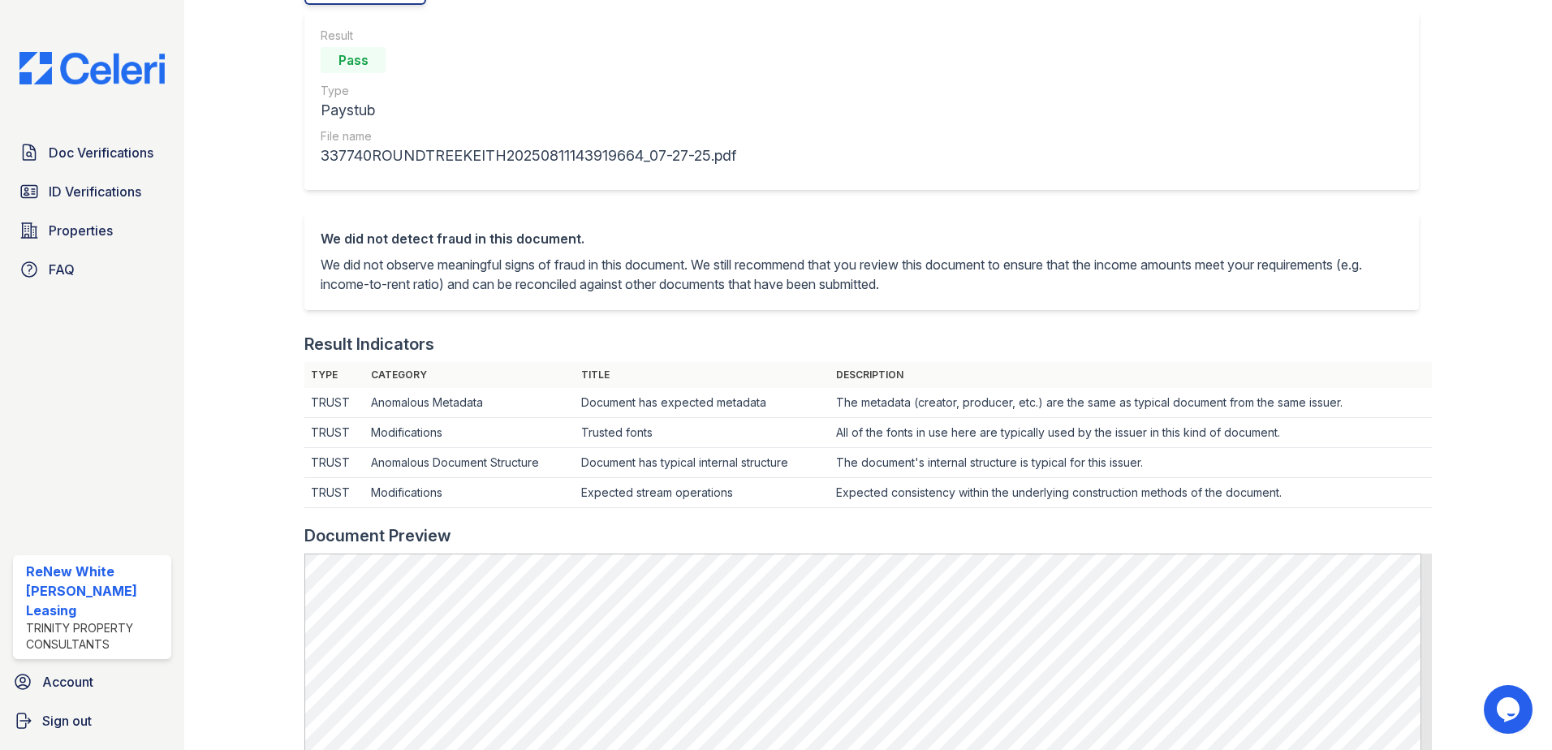
scroll to position [81, 0]
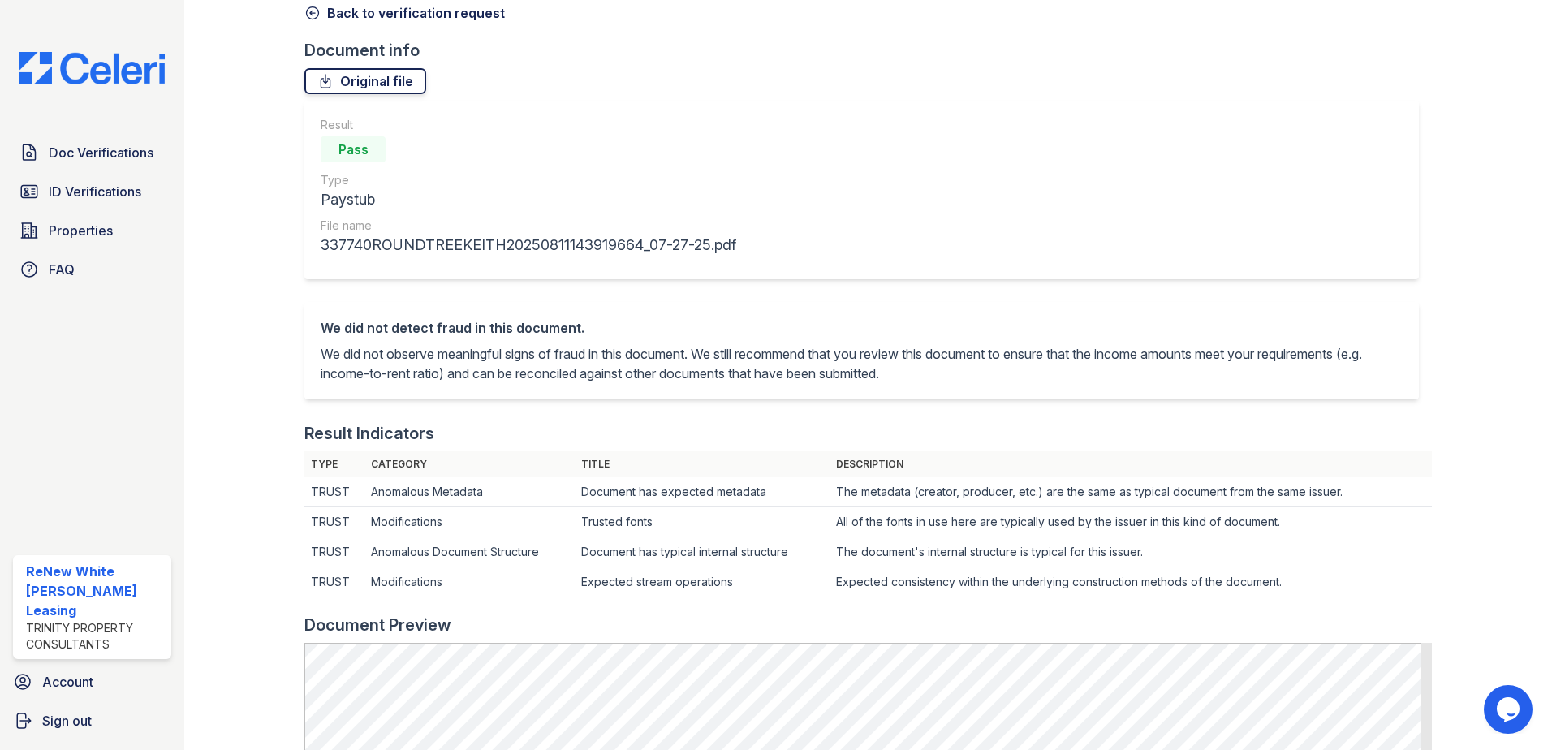
click at [362, 81] on link "Original file" at bounding box center [365, 81] width 122 height 26
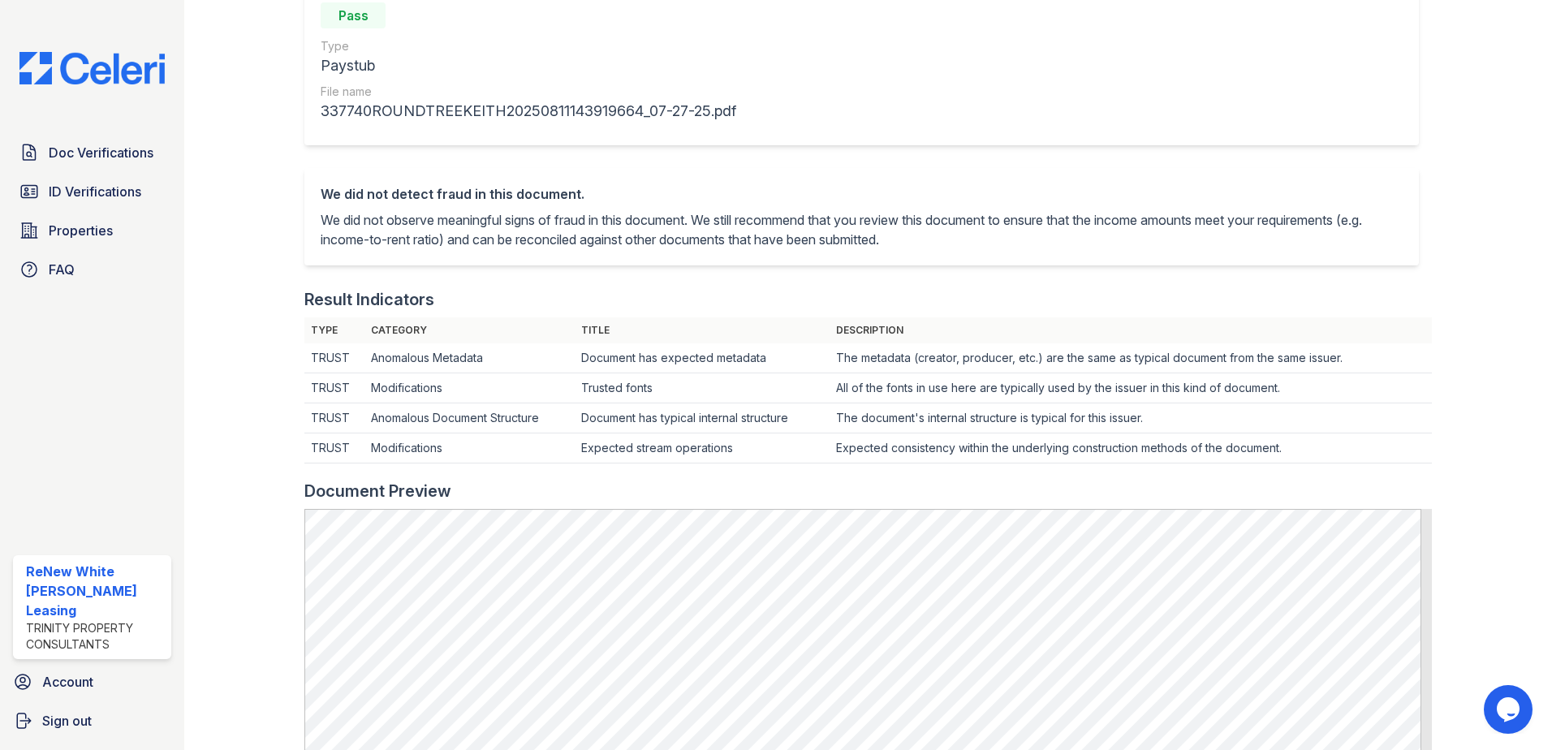
scroll to position [244, 0]
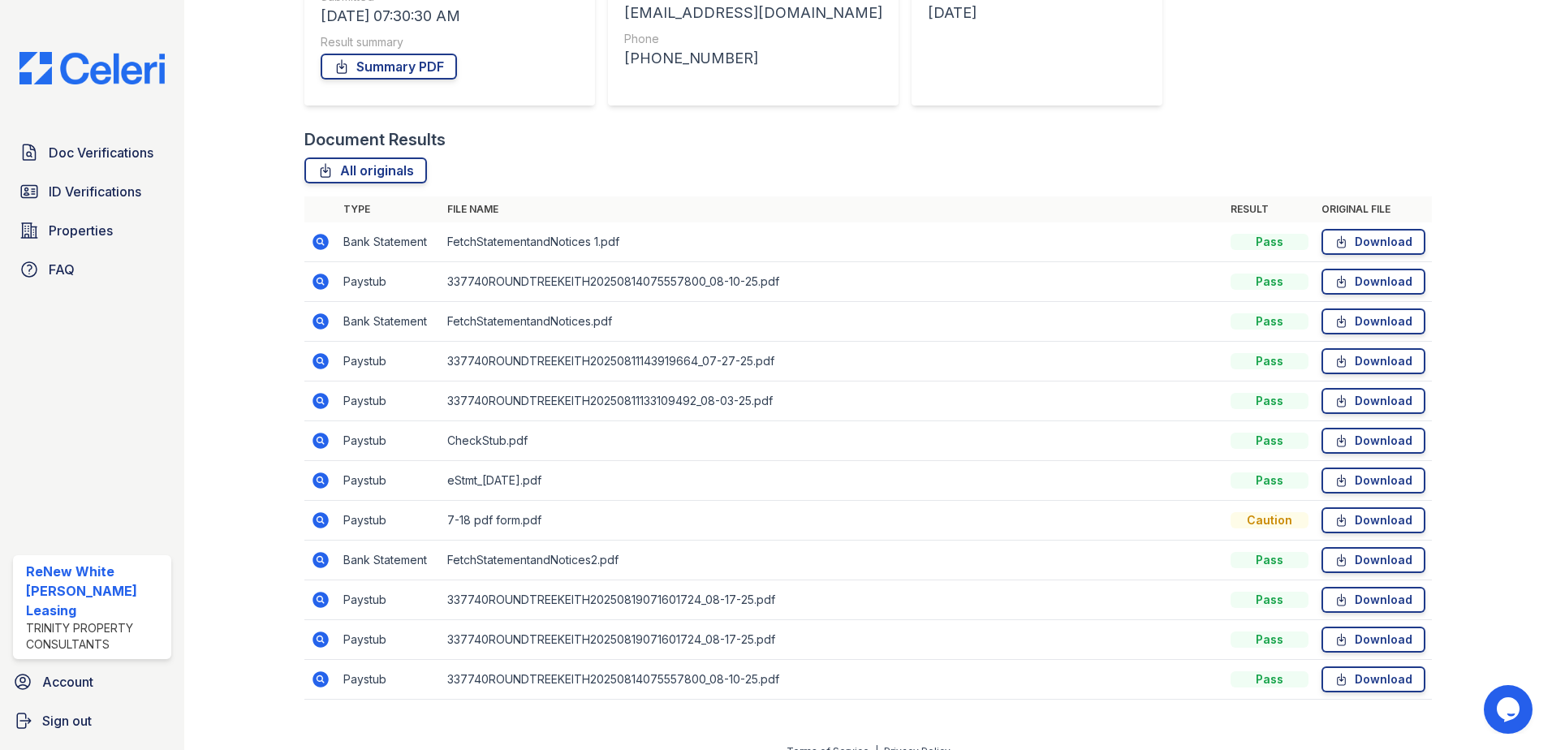
scroll to position [292, 0]
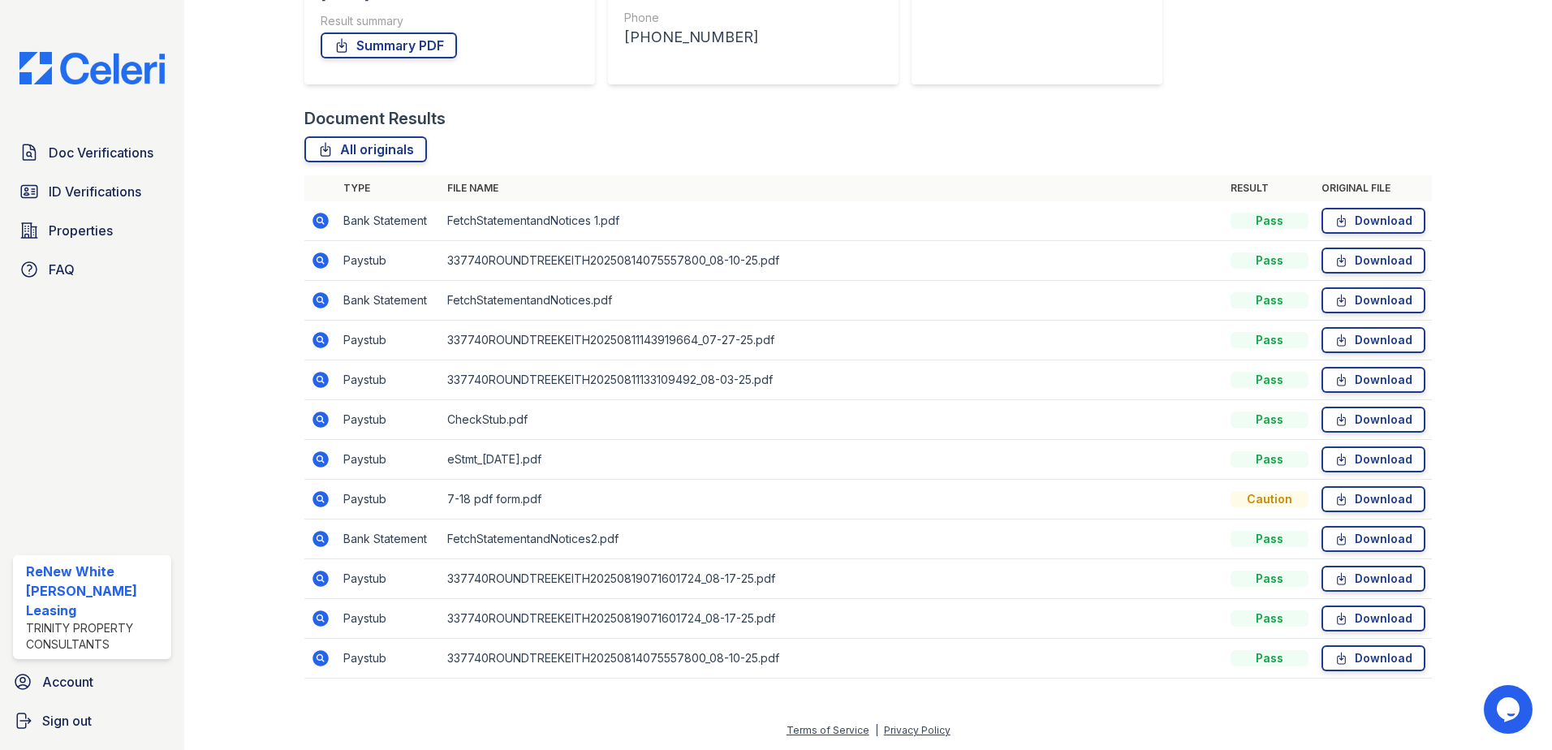
click at [317, 657] on icon at bounding box center [320, 658] width 19 height 19
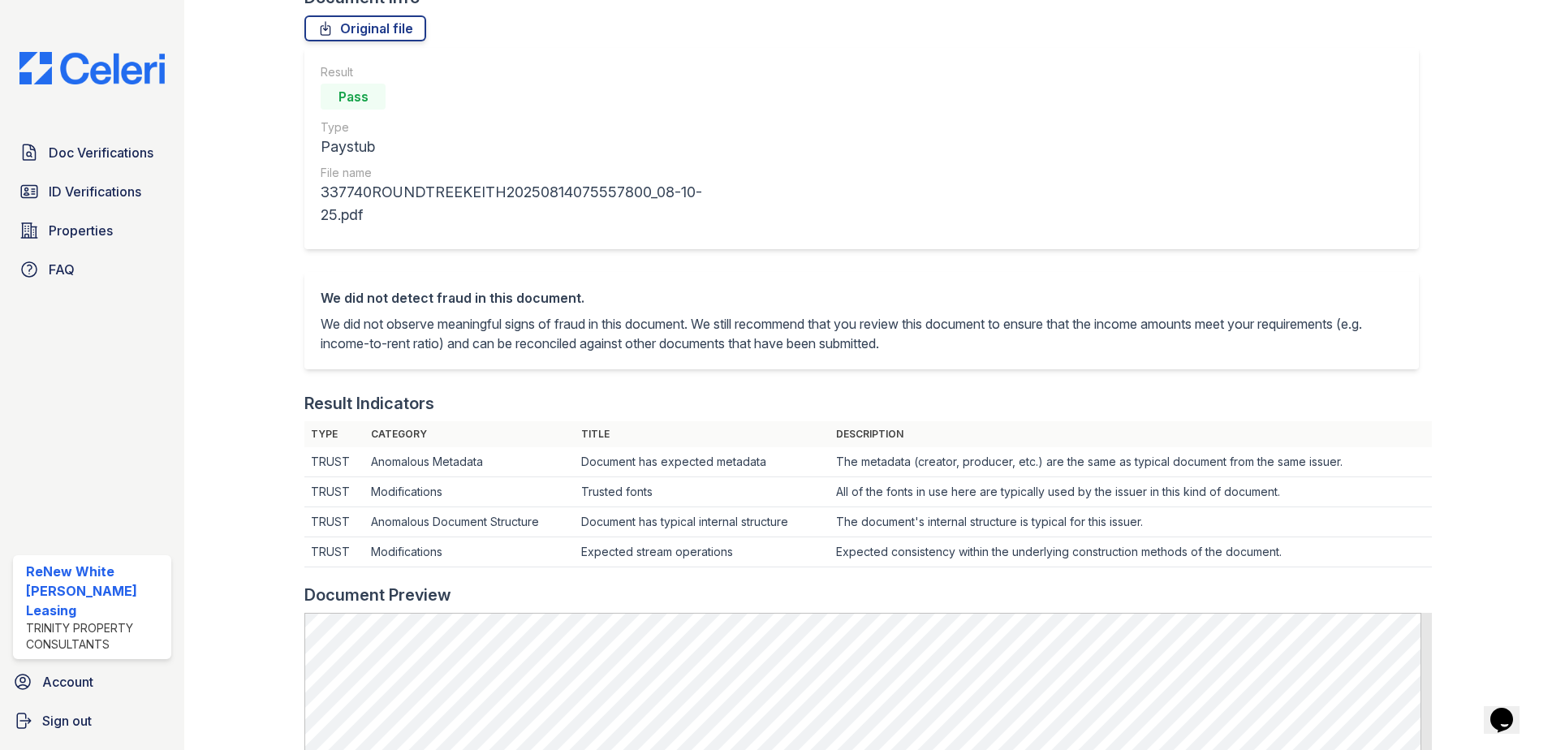
scroll to position [406, 0]
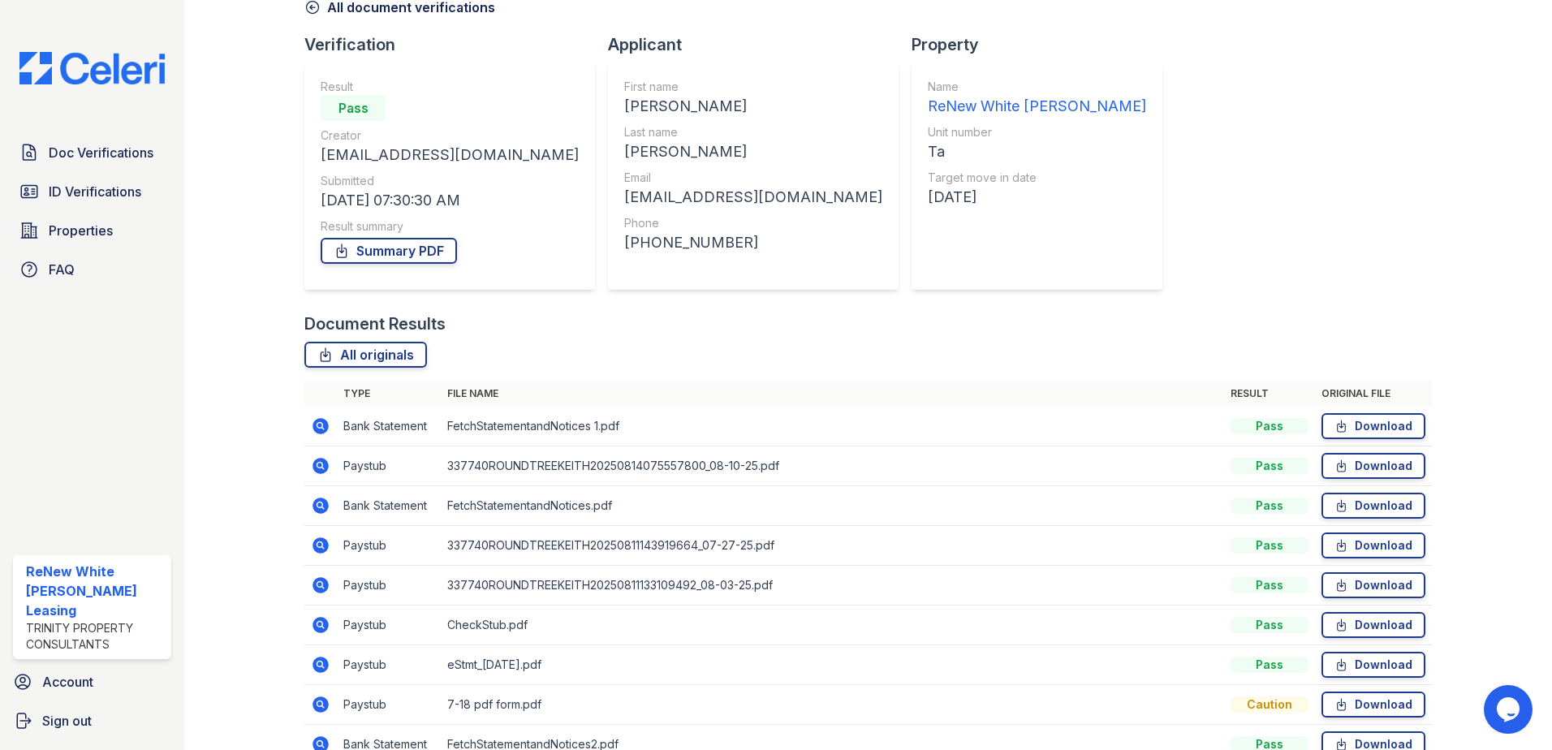
scroll to position [162, 0]
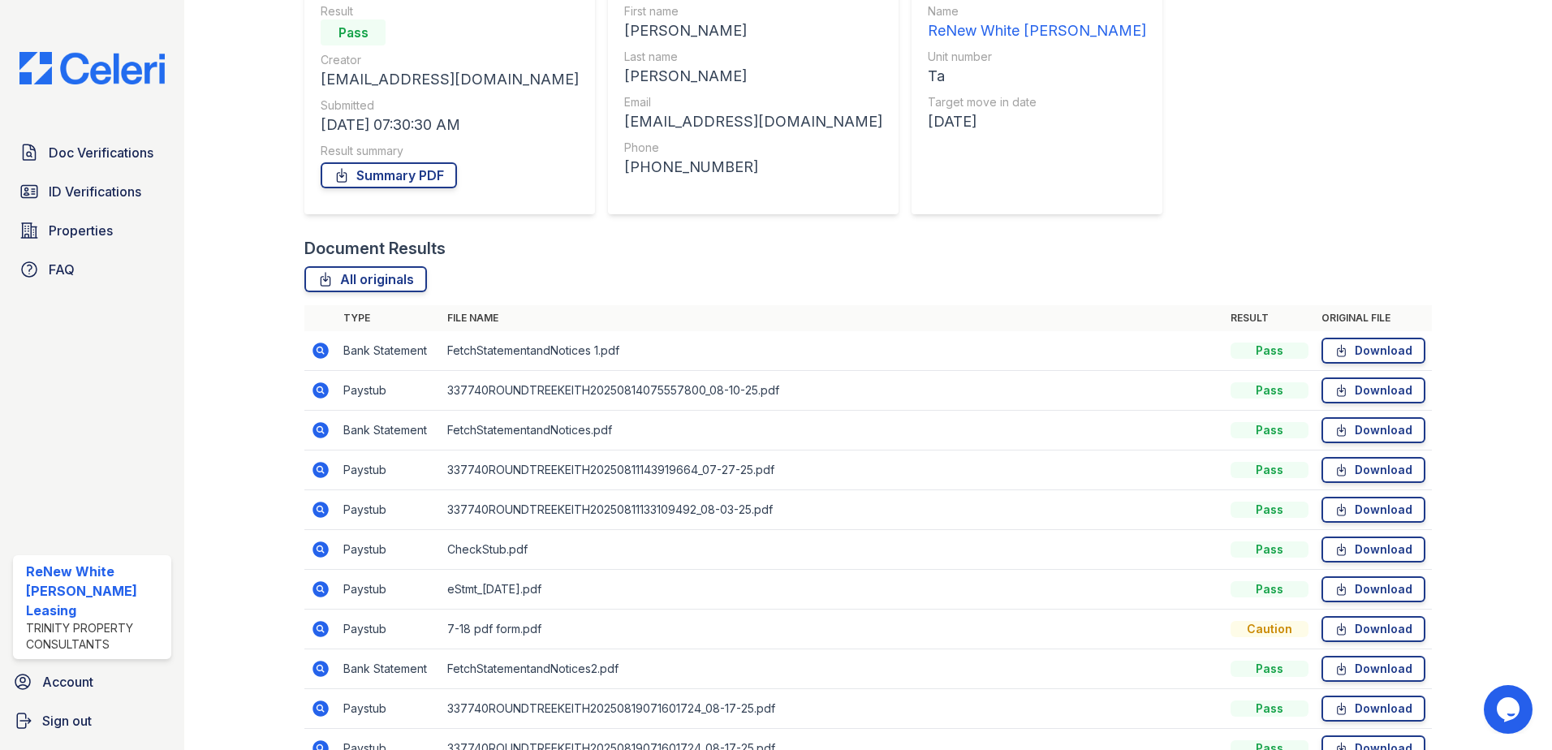
click at [319, 629] on icon at bounding box center [319, 628] width 4 height 4
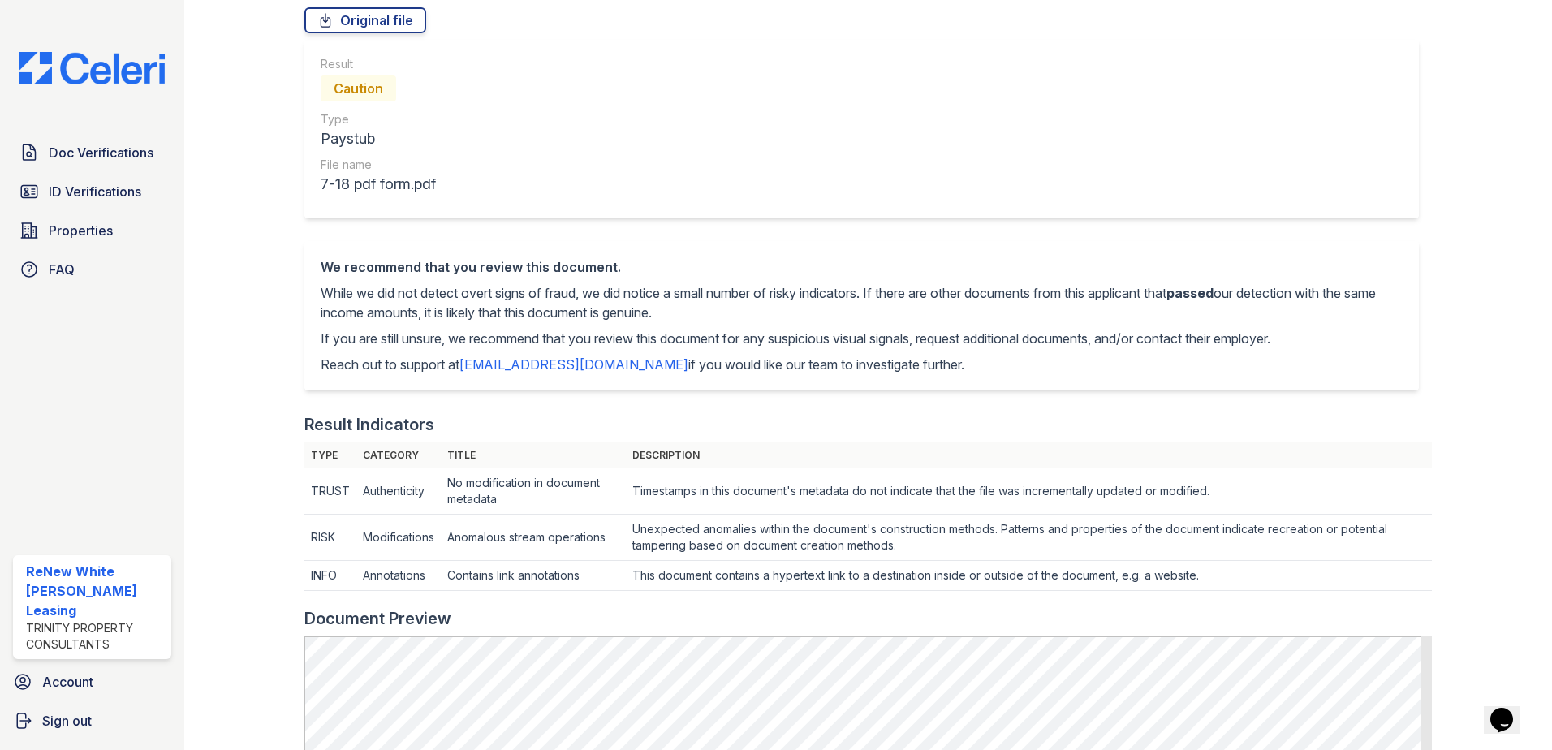
scroll to position [81, 0]
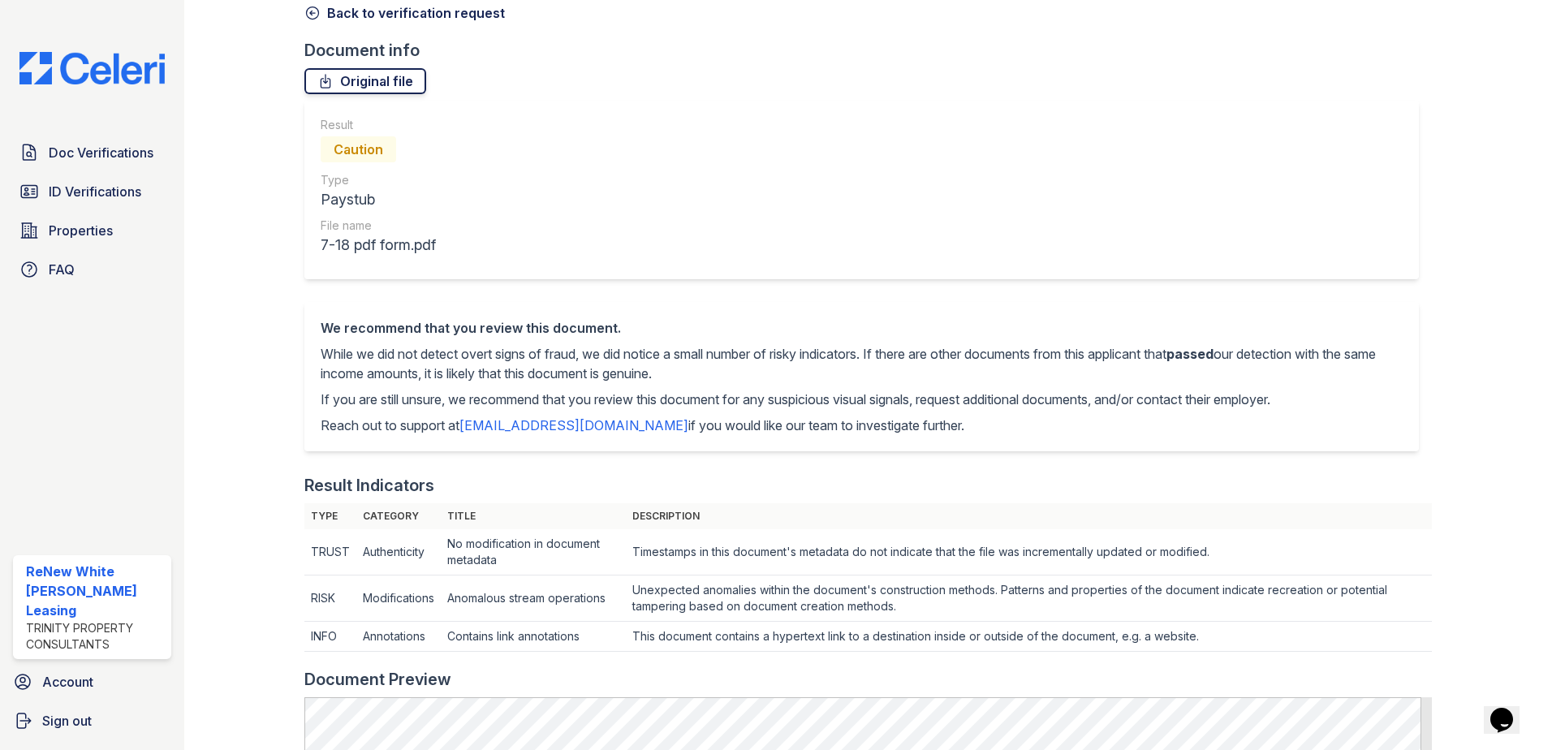
click at [371, 78] on link "Original file" at bounding box center [365, 81] width 122 height 26
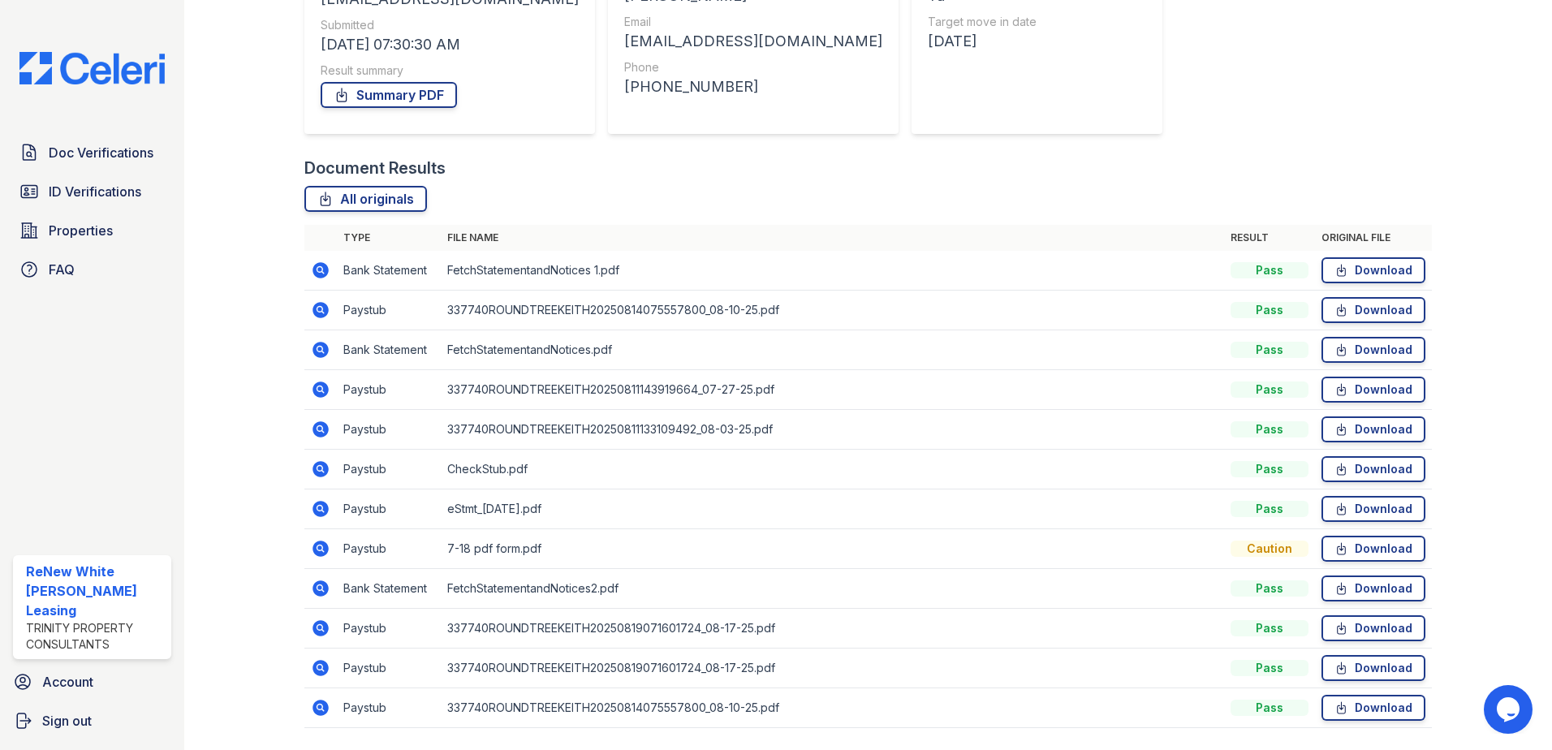
scroll to position [244, 0]
click at [106, 146] on span "Doc Verifications" at bounding box center [101, 152] width 105 height 19
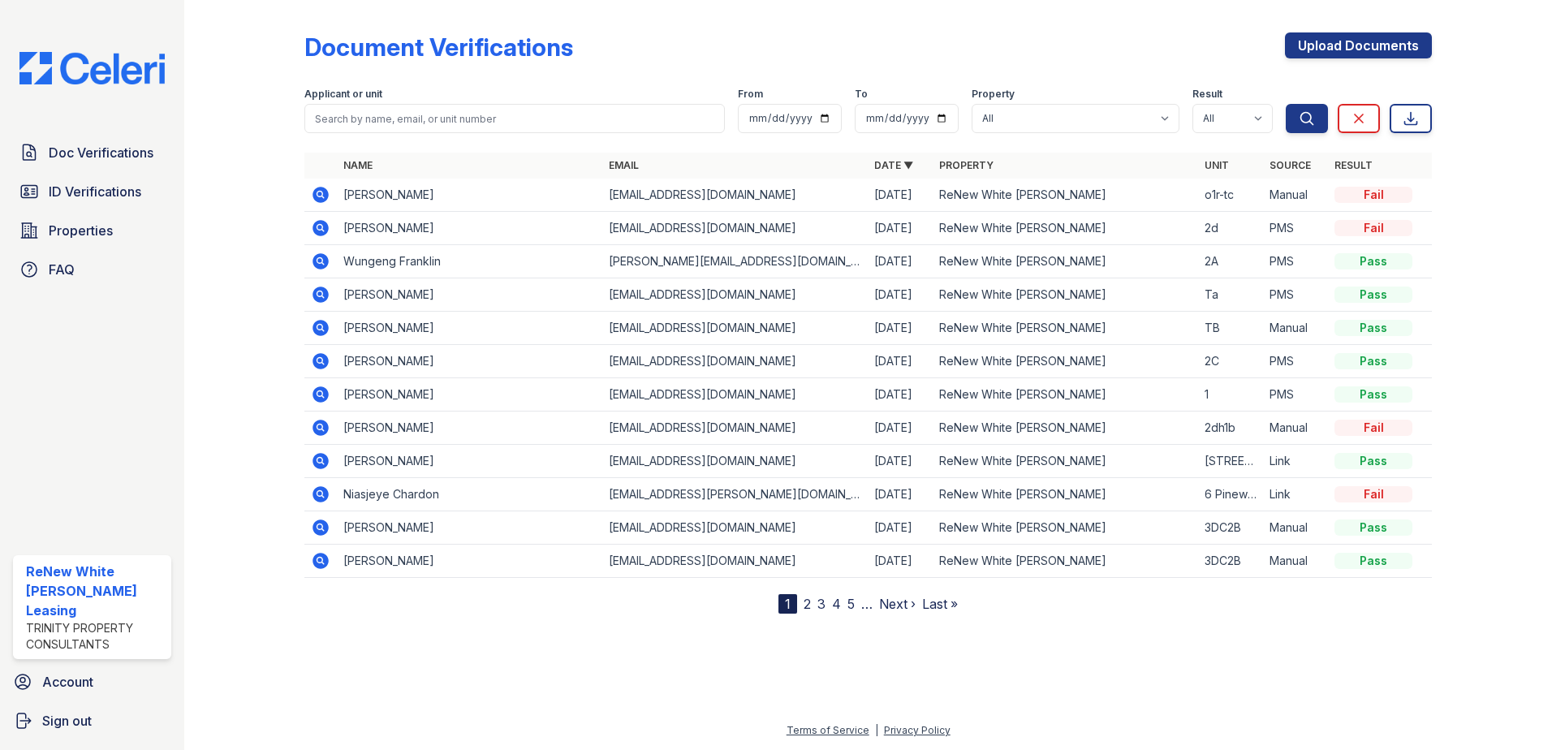
click at [318, 300] on icon at bounding box center [321, 295] width 16 height 16
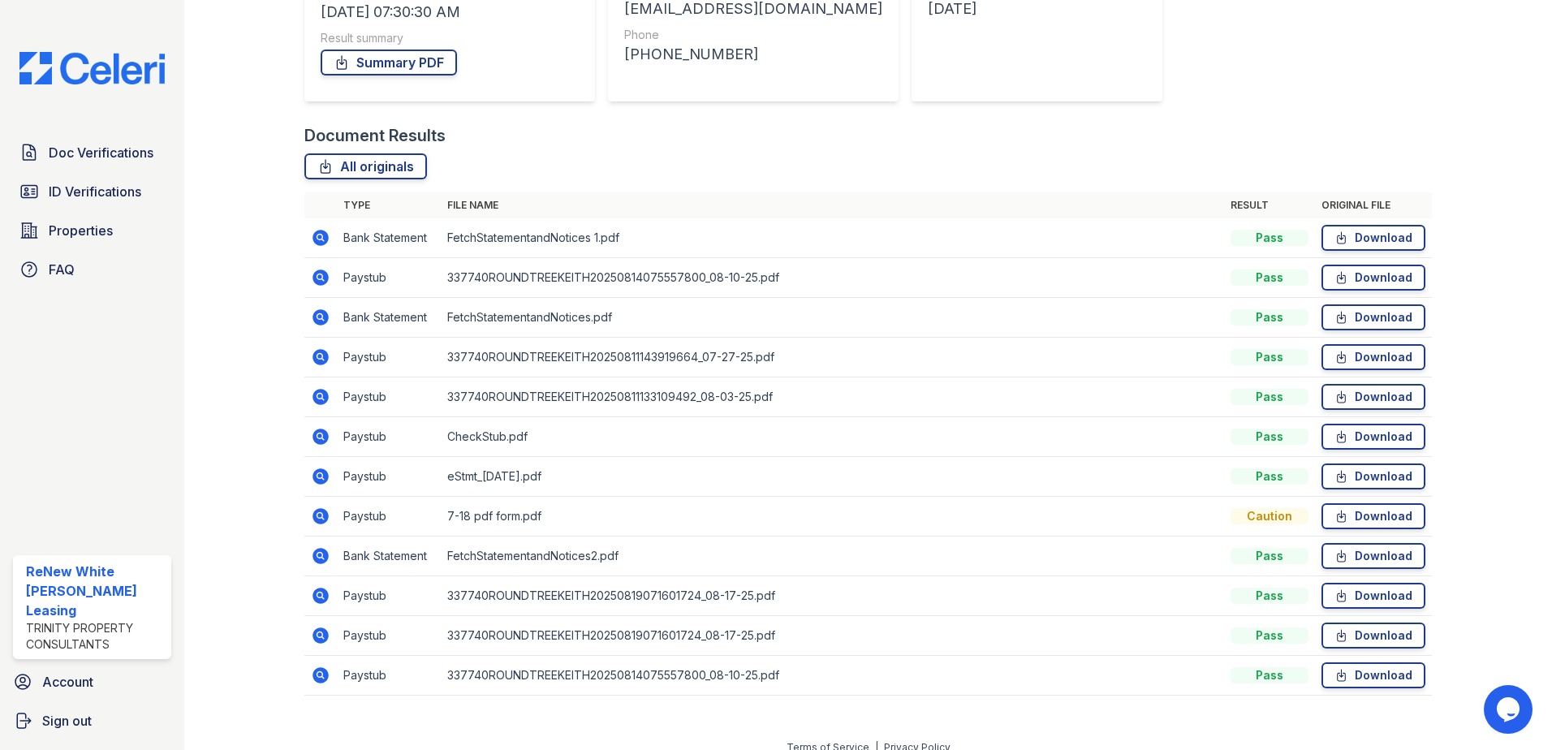
scroll to position [292, 0]
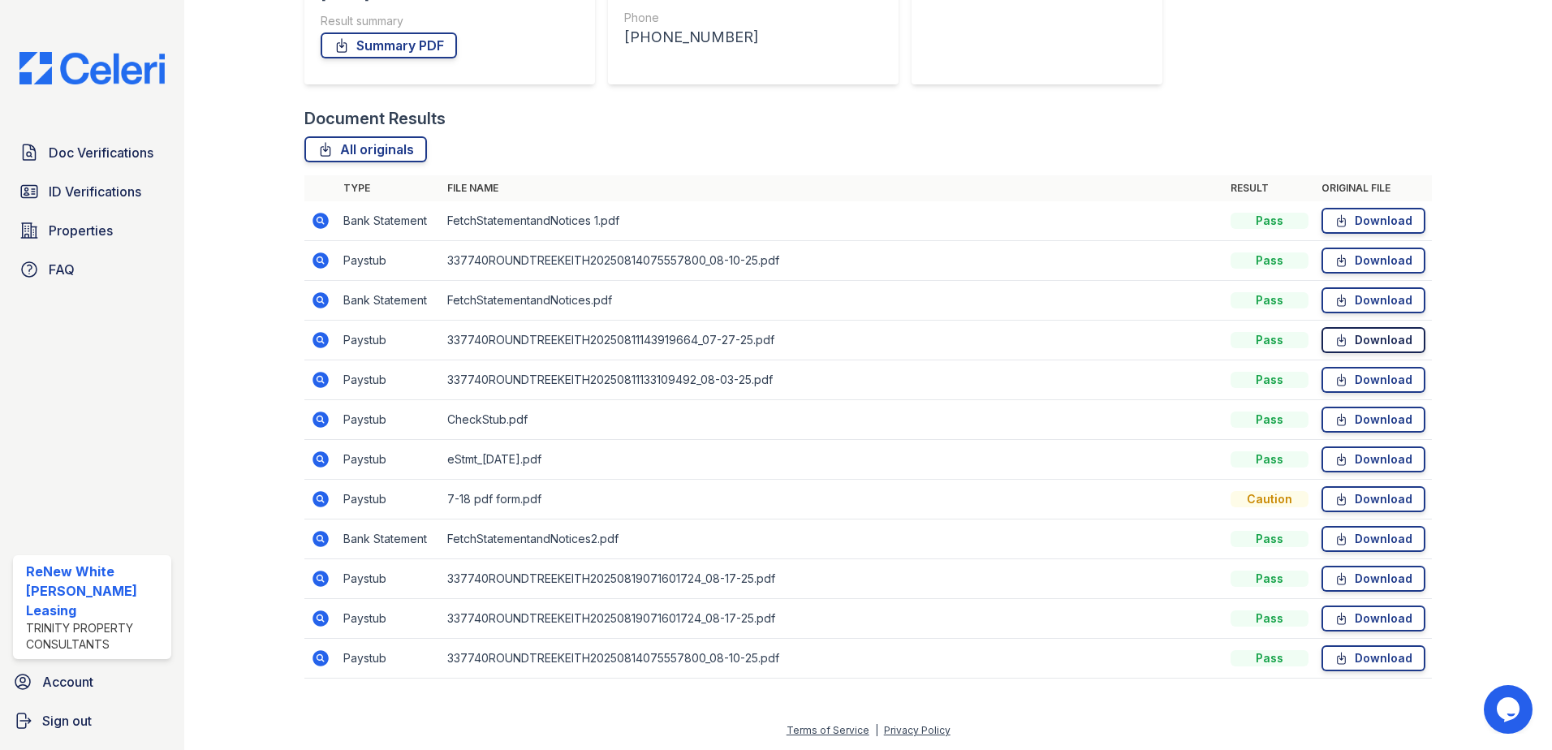
click at [1377, 346] on link "Download" at bounding box center [1374, 340] width 104 height 26
click at [316, 576] on icon at bounding box center [320, 578] width 19 height 19
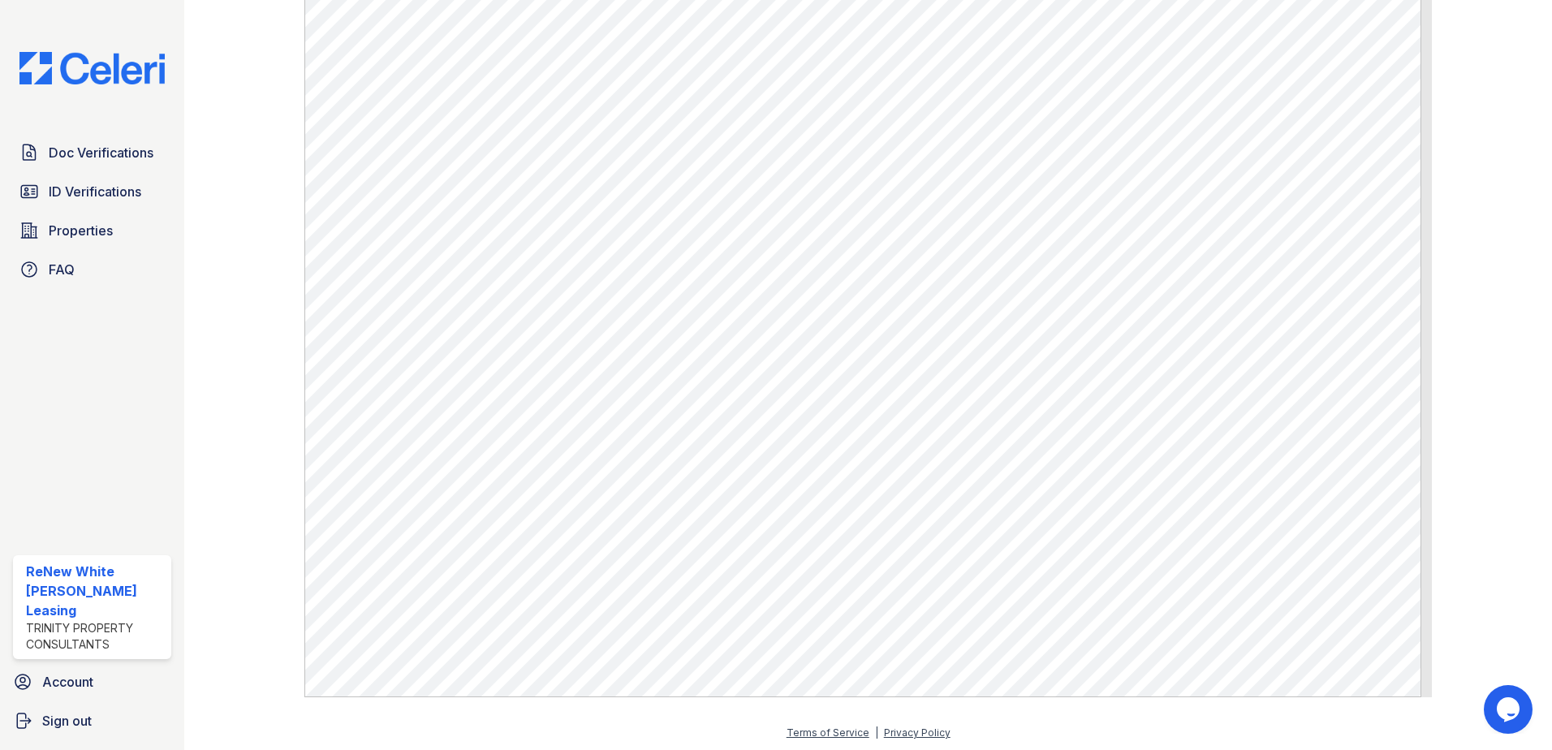
scroll to position [802, 0]
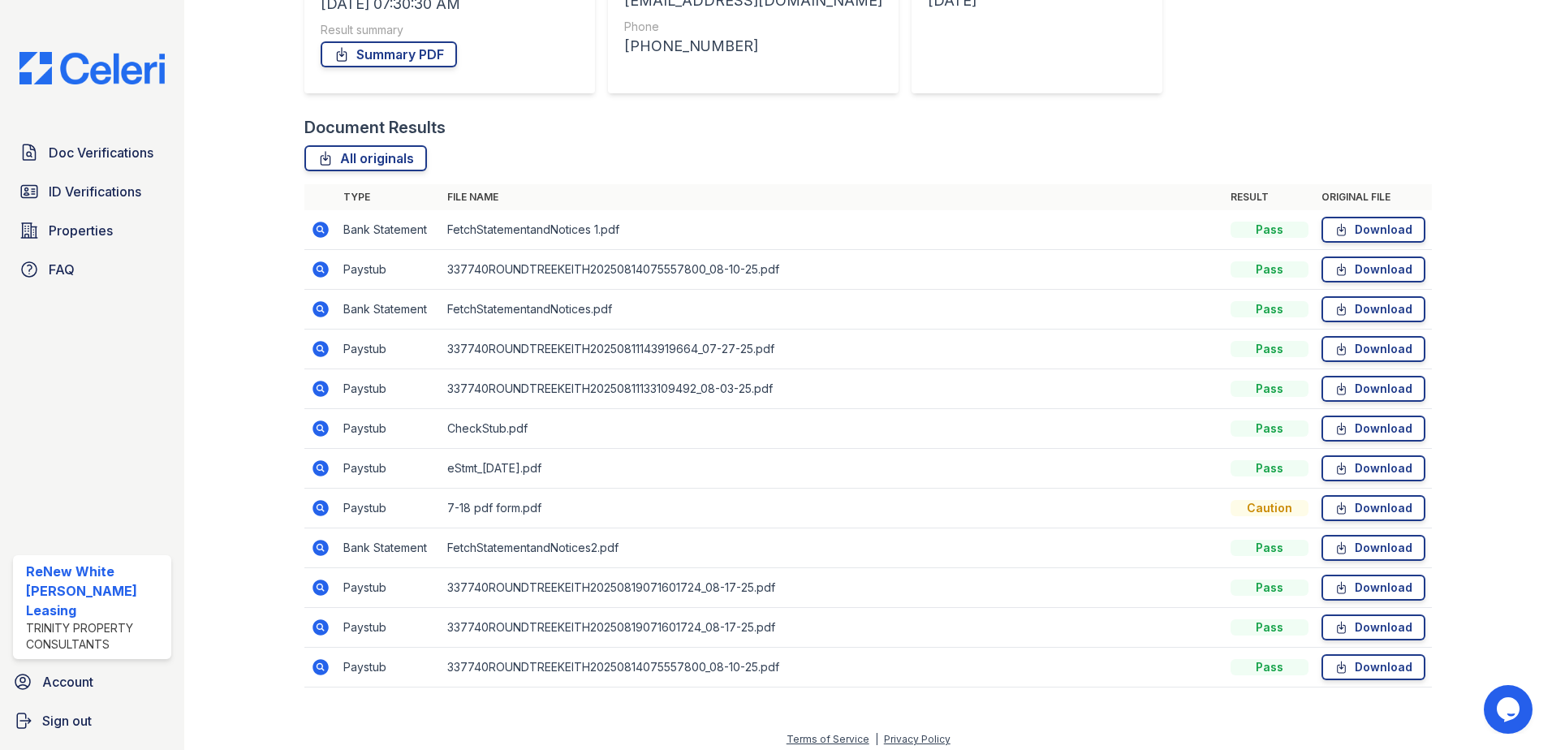
scroll to position [292, 0]
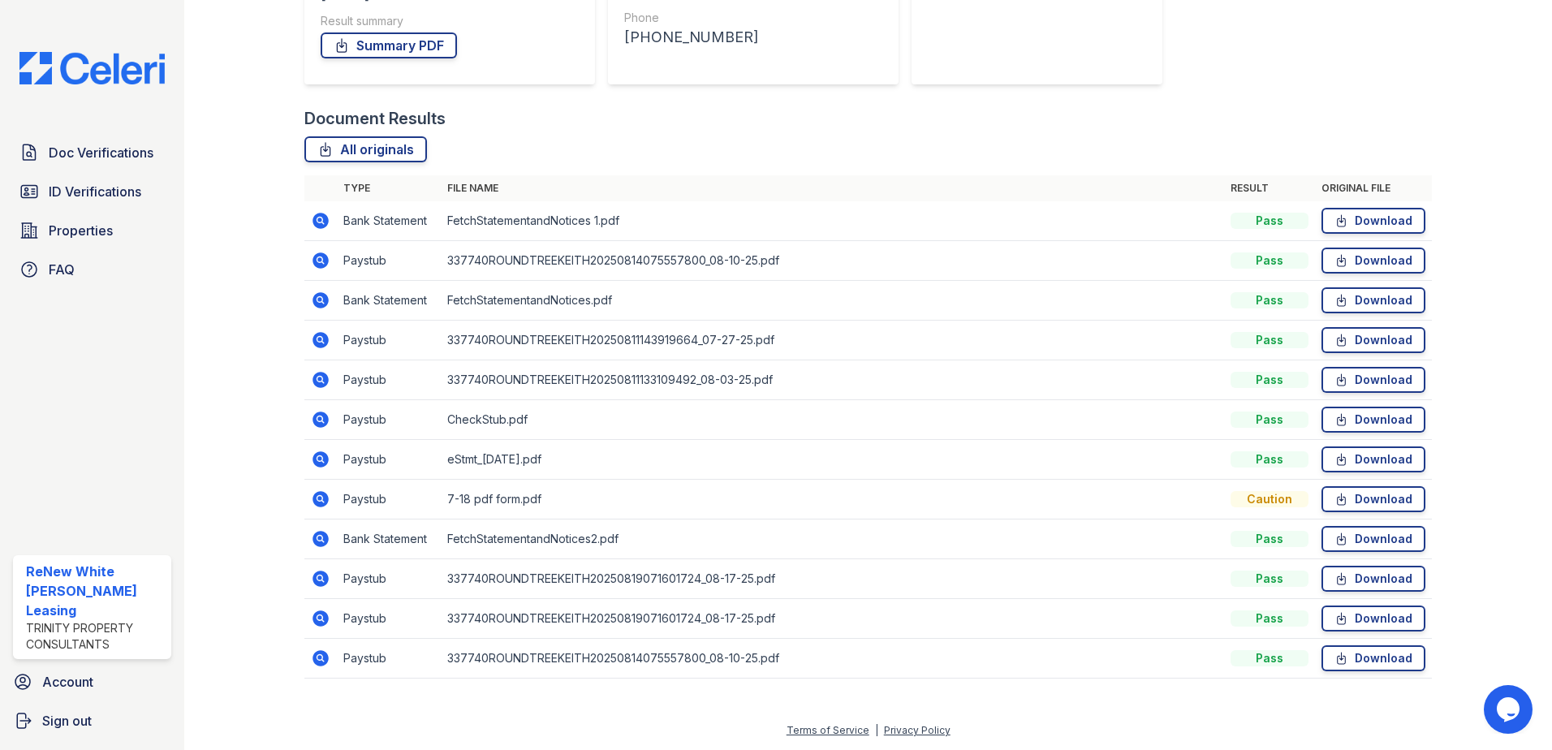
click at [318, 585] on icon at bounding box center [321, 579] width 16 height 16
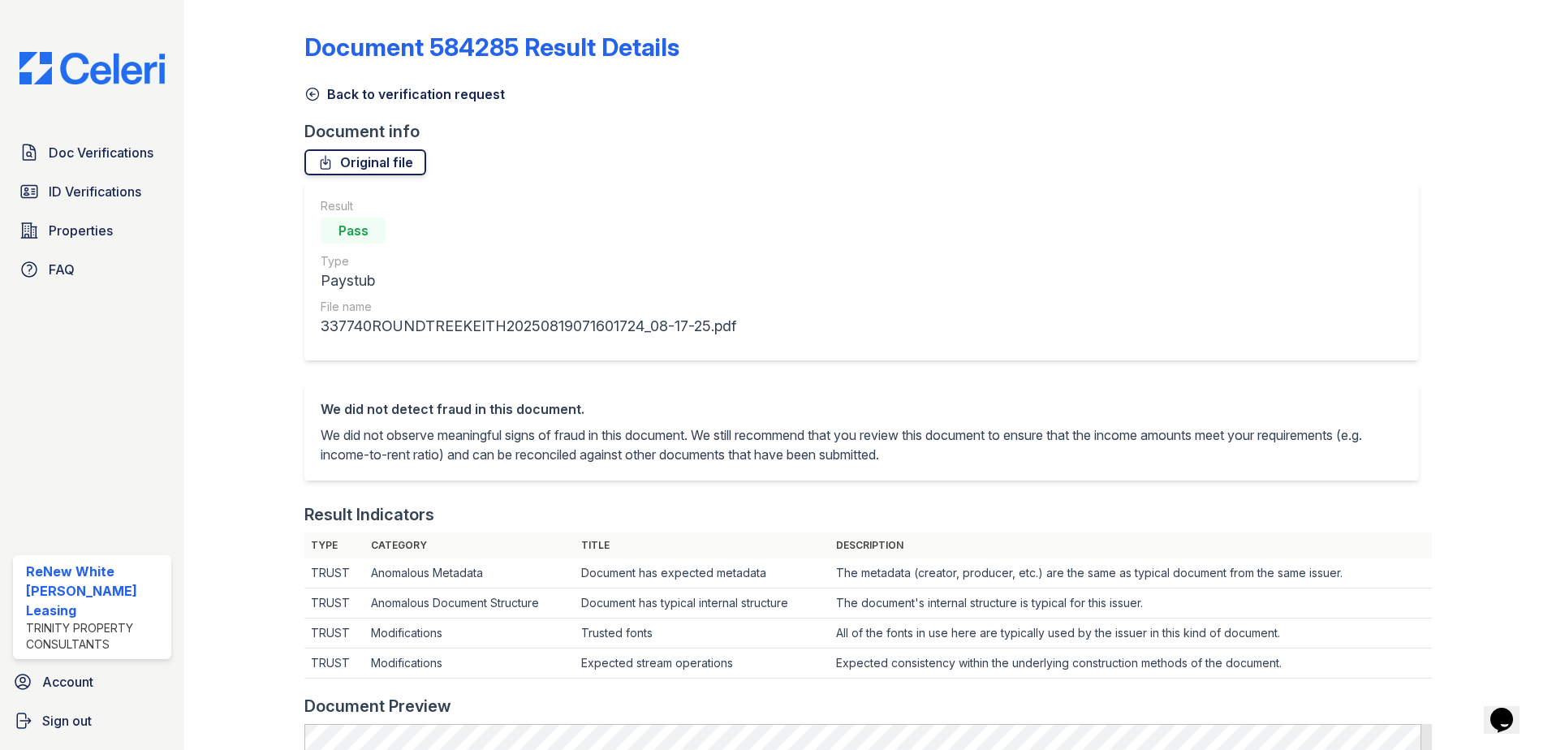
click at [378, 160] on link "Original file" at bounding box center [365, 162] width 122 height 26
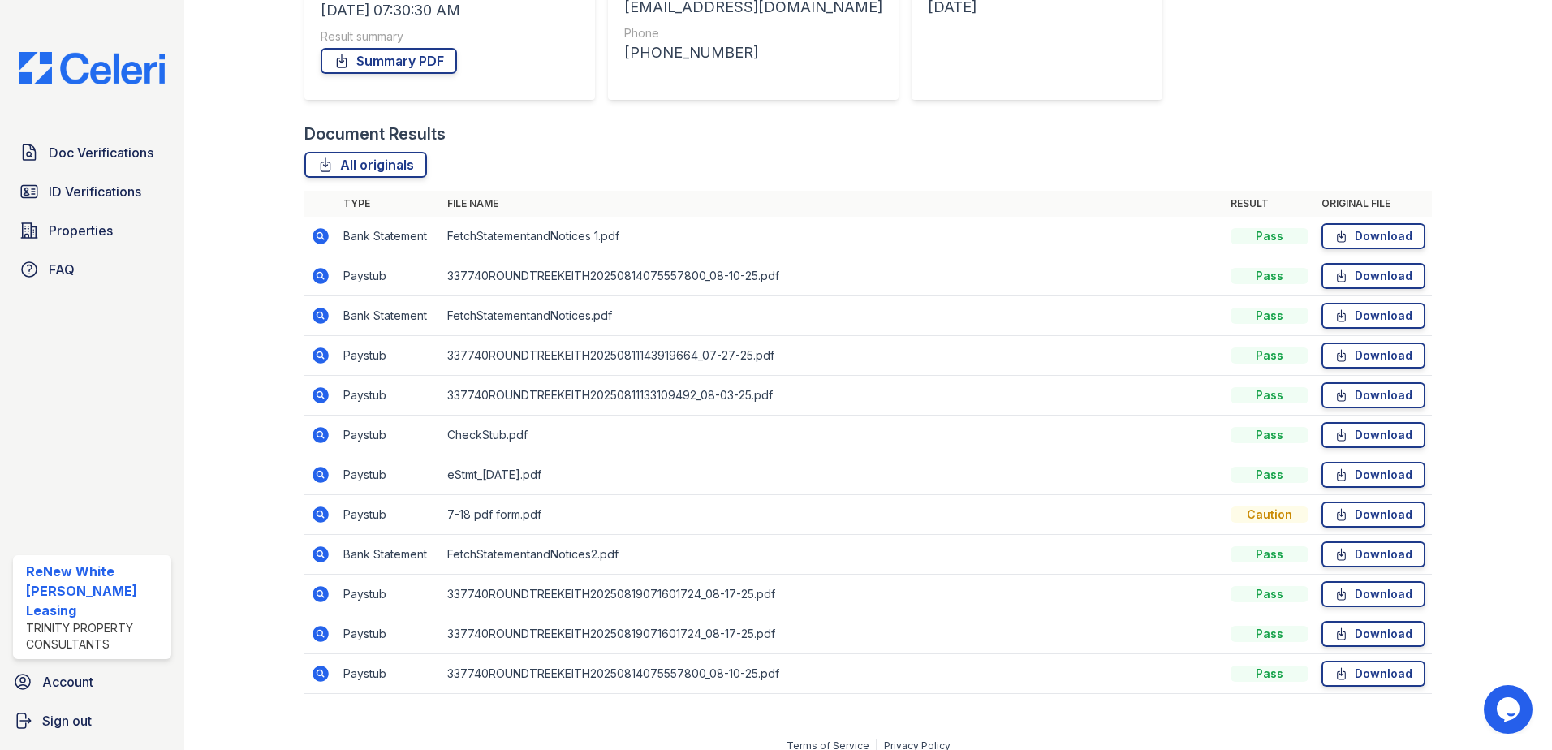
scroll to position [292, 0]
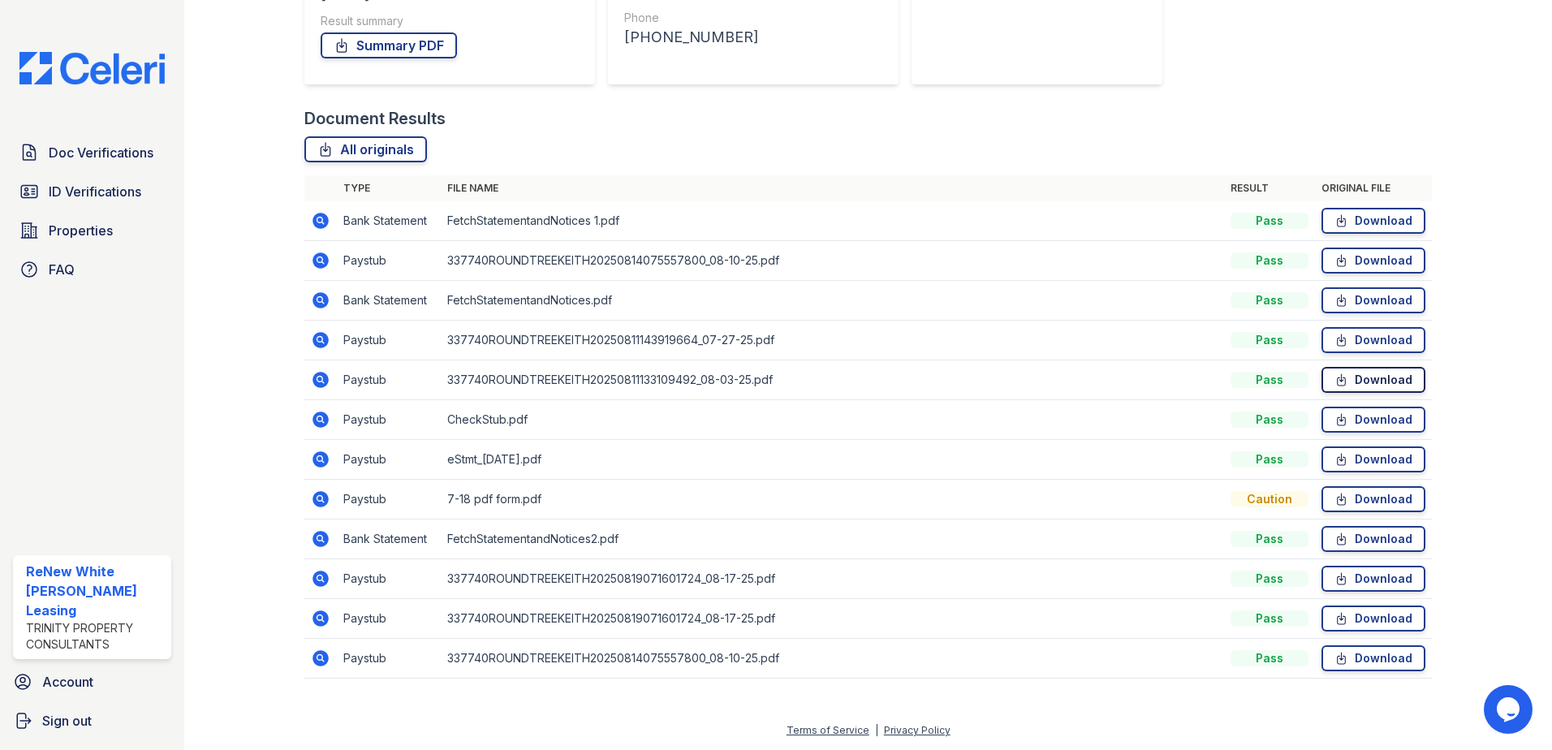
click at [1371, 390] on link "Download" at bounding box center [1374, 380] width 104 height 26
click at [323, 578] on icon at bounding box center [321, 579] width 16 height 16
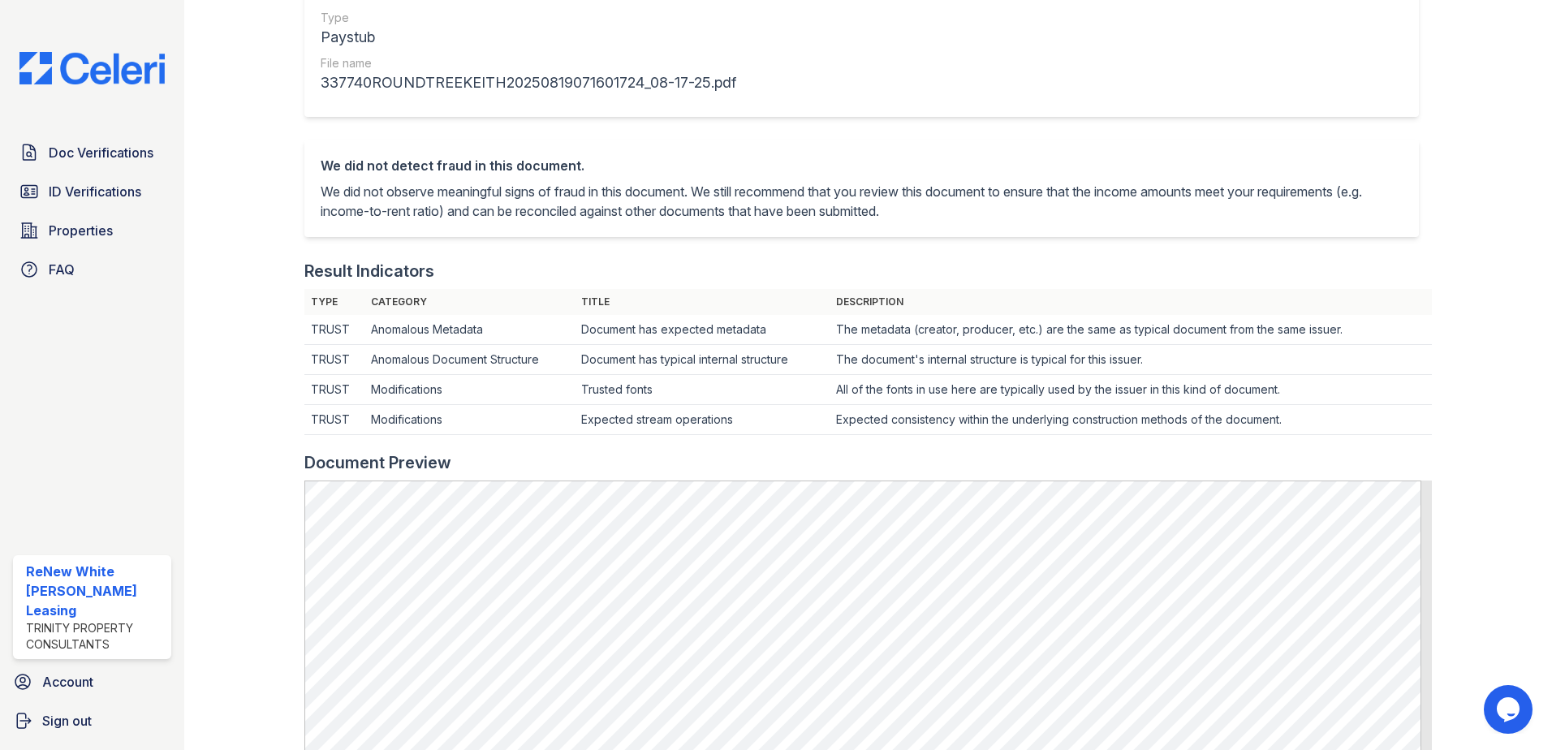
scroll to position [487, 0]
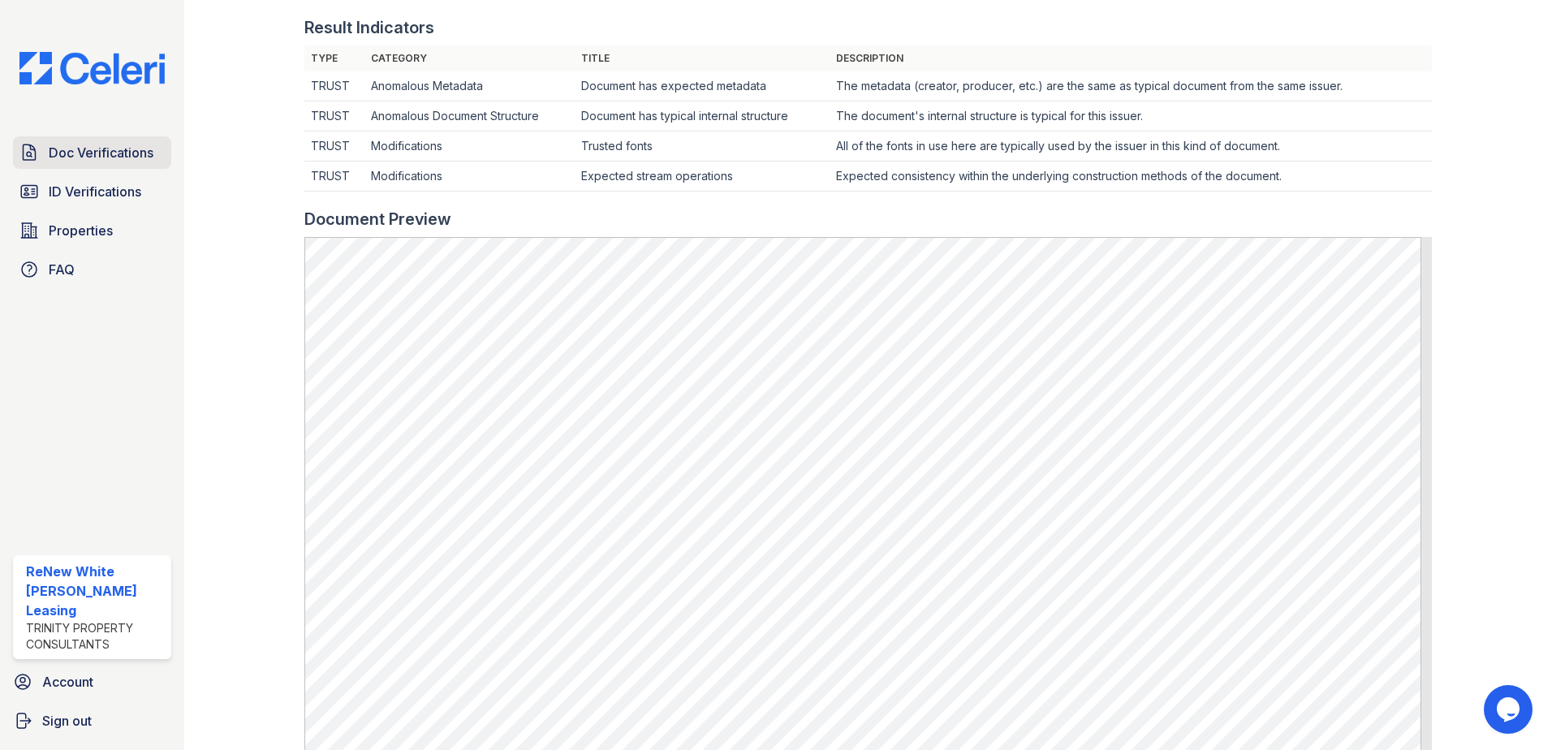
click at [101, 153] on span "Doc Verifications" at bounding box center [101, 152] width 105 height 19
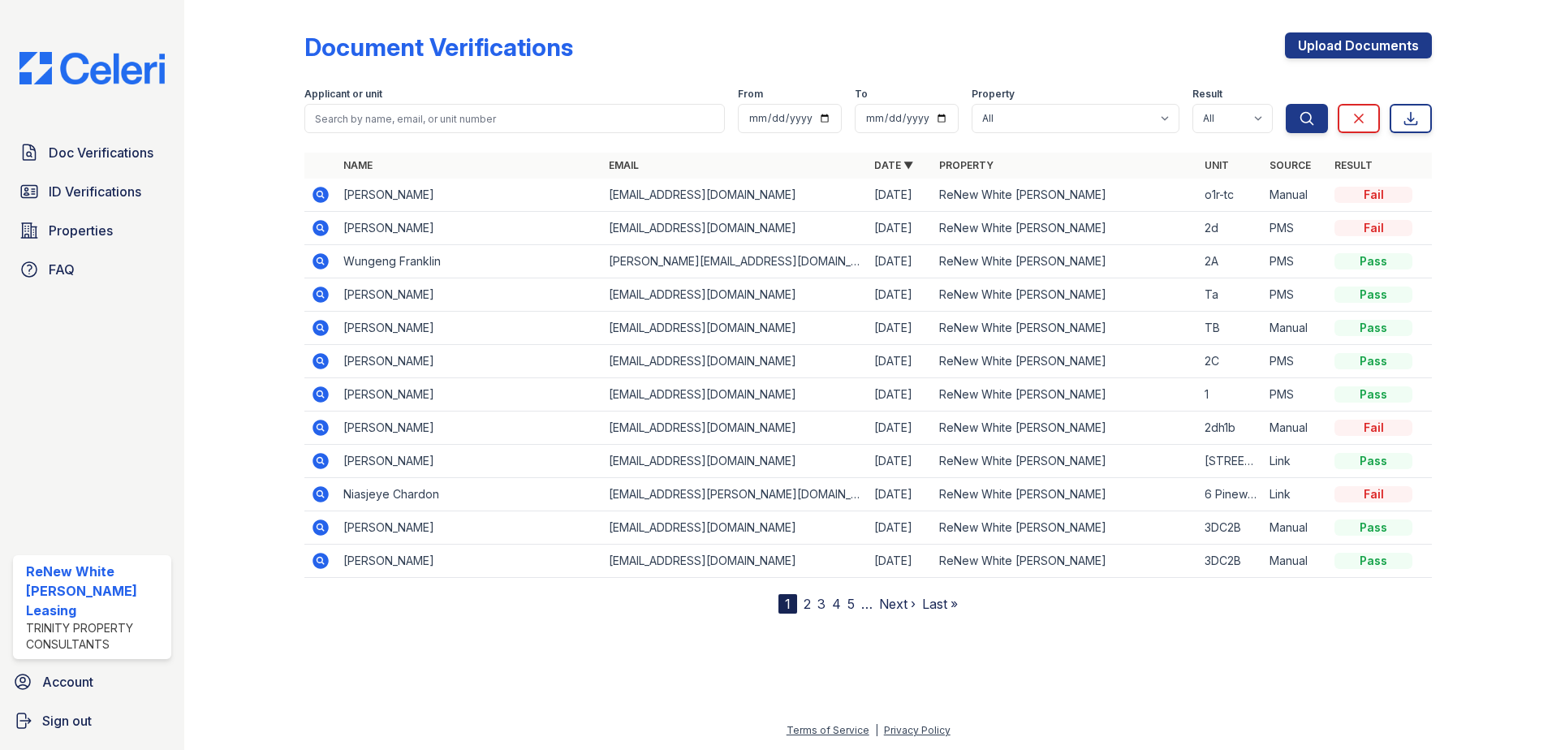
click at [317, 201] on icon at bounding box center [321, 195] width 16 height 16
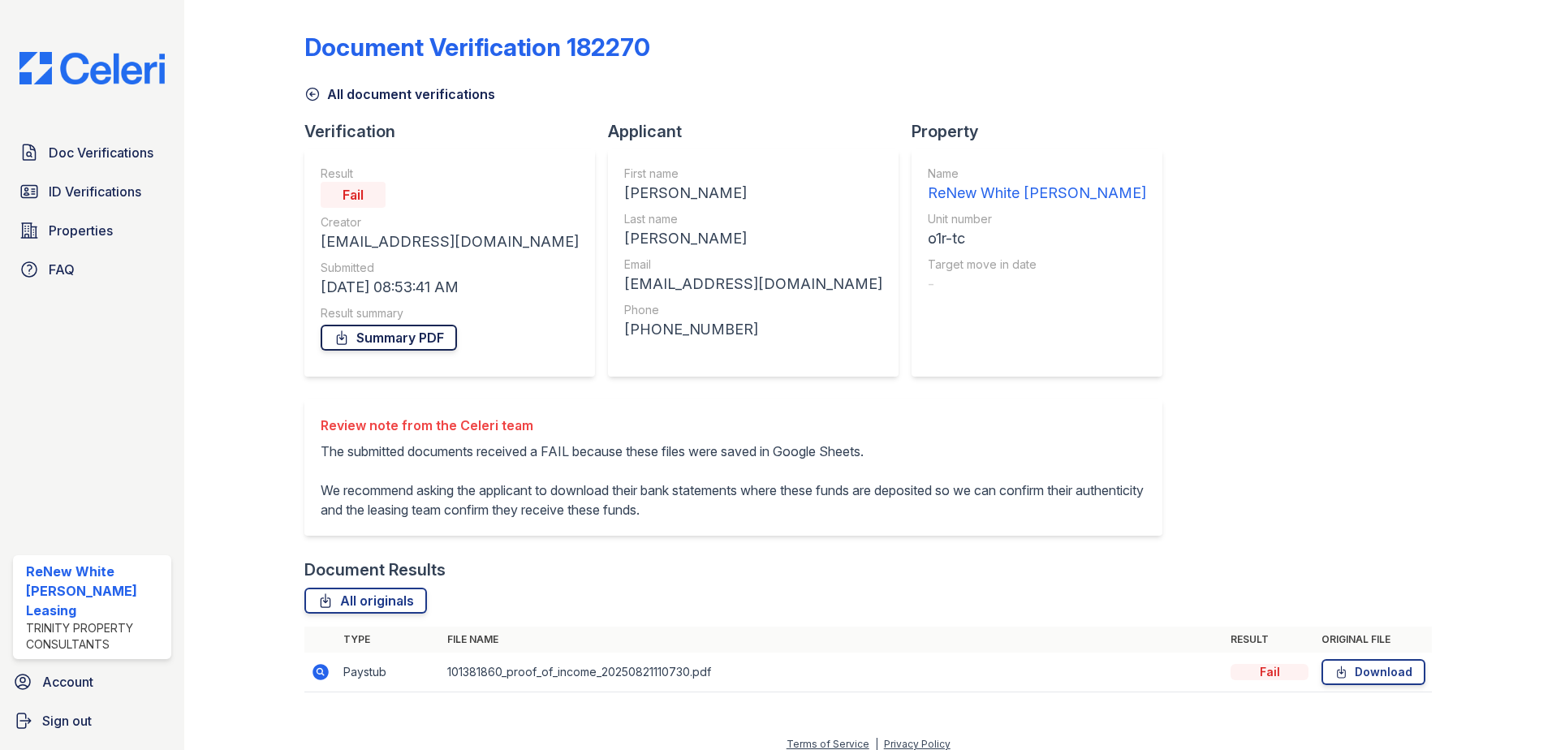
click at [438, 332] on link "Summary PDF" at bounding box center [389, 338] width 136 height 26
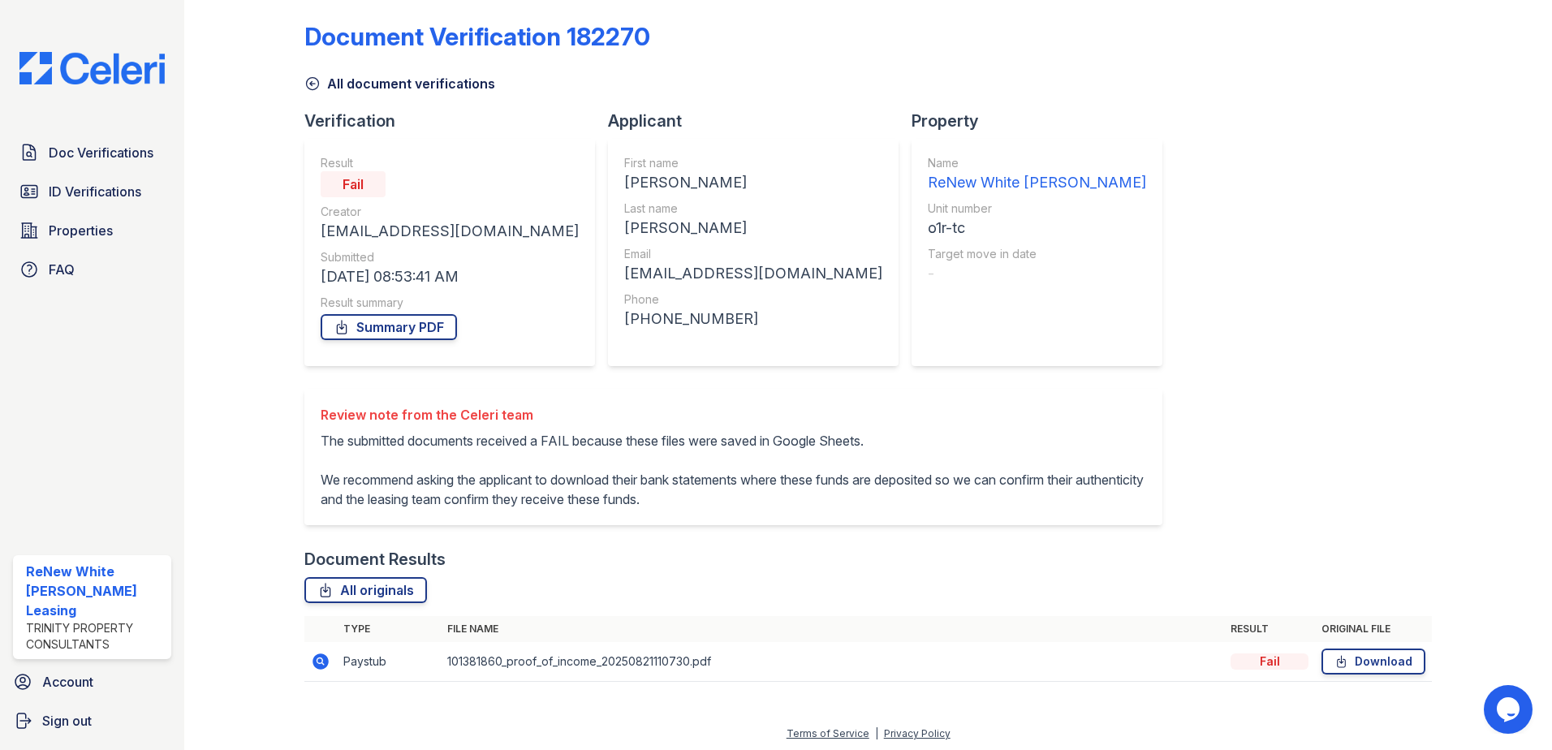
scroll to position [14, 0]
